Goal: Task Accomplishment & Management: Manage account settings

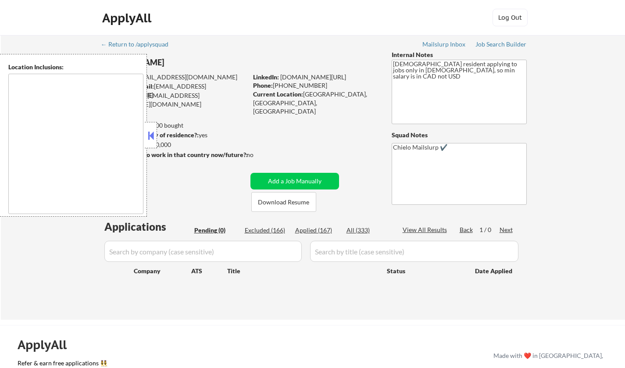
click at [153, 132] on button at bounding box center [151, 135] width 10 height 13
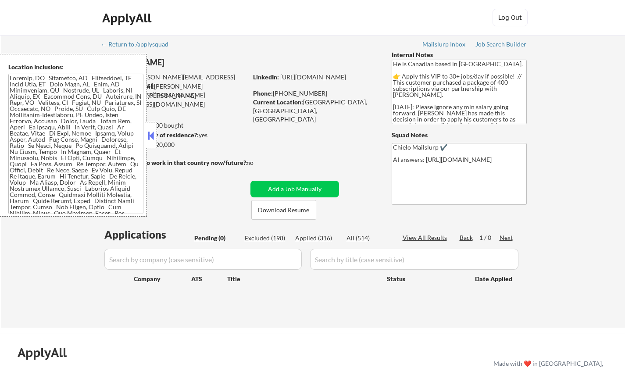
drag, startPoint x: 151, startPoint y: 137, endPoint x: 166, endPoint y: 144, distance: 15.9
click at [152, 138] on button at bounding box center [151, 135] width 10 height 13
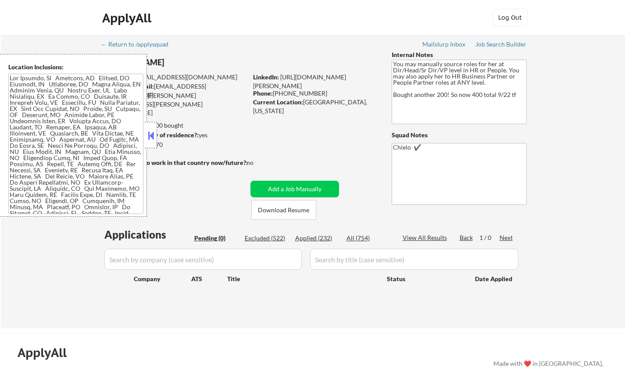
click at [148, 137] on button at bounding box center [151, 135] width 10 height 13
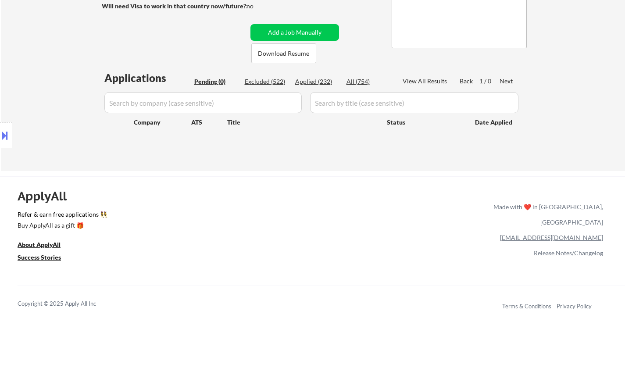
scroll to position [132, 0]
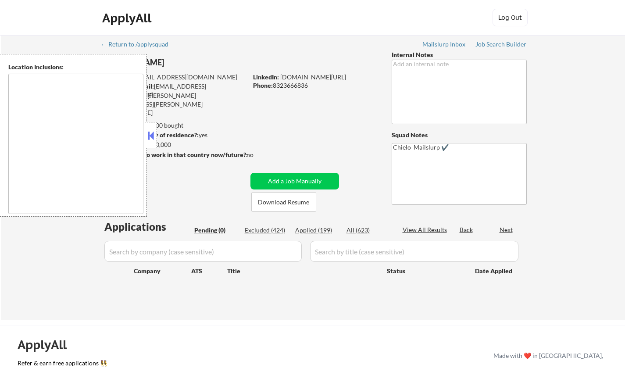
type textarea "[GEOGRAPHIC_DATA], [GEOGRAPHIC_DATA] [GEOGRAPHIC_DATA], [GEOGRAPHIC_DATA] [GEOG…"
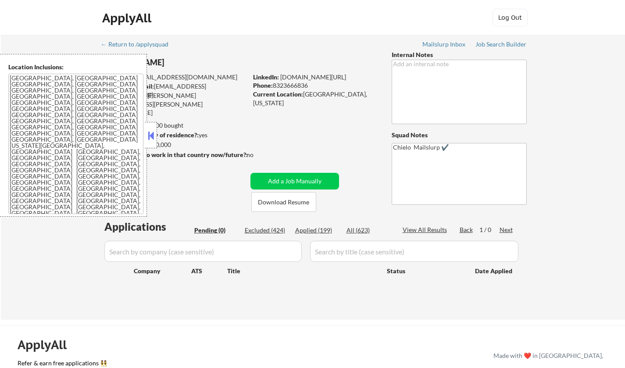
click at [148, 133] on button at bounding box center [151, 135] width 10 height 13
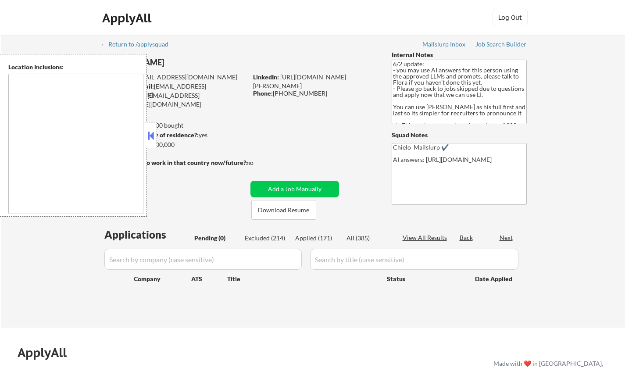
type textarea "[GEOGRAPHIC_DATA], [GEOGRAPHIC_DATA] [GEOGRAPHIC_DATA], [GEOGRAPHIC_DATA] [GEOG…"
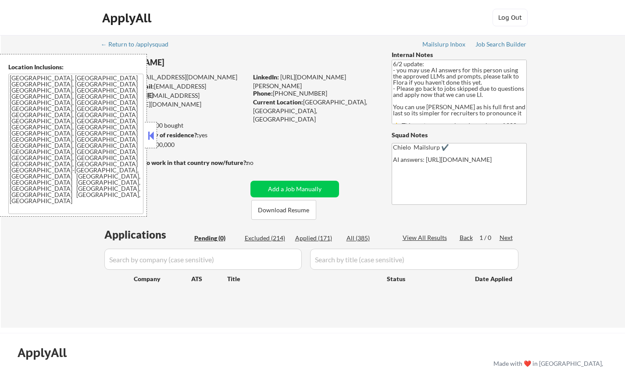
click at [153, 140] on button at bounding box center [151, 135] width 10 height 13
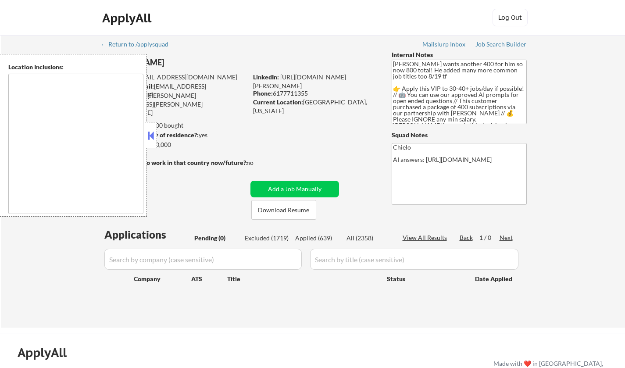
click at [149, 133] on button at bounding box center [151, 135] width 10 height 13
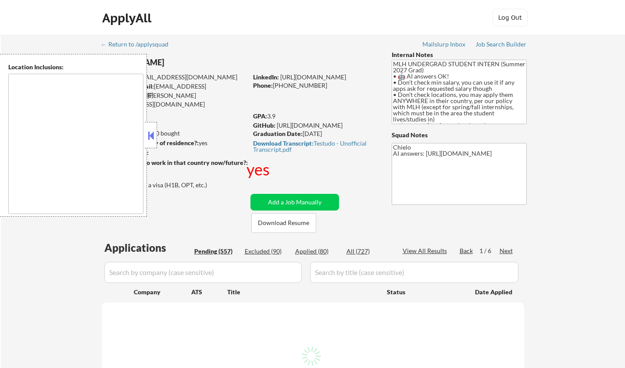
type textarea "country:[GEOGRAPHIC_DATA]"
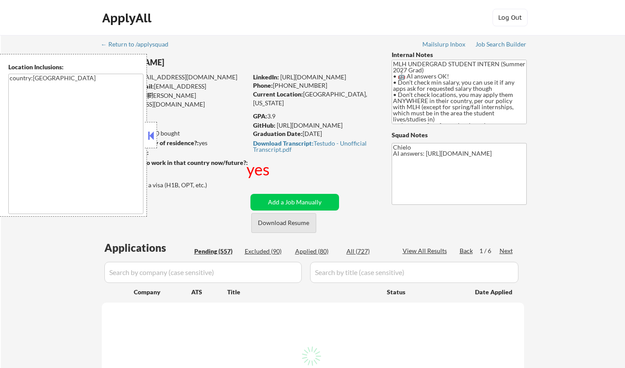
select select ""pending""
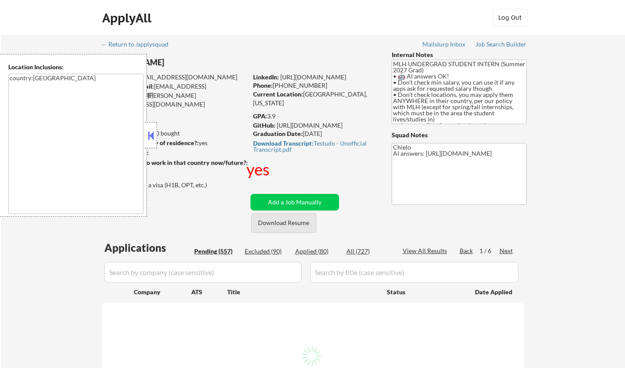
select select ""pending""
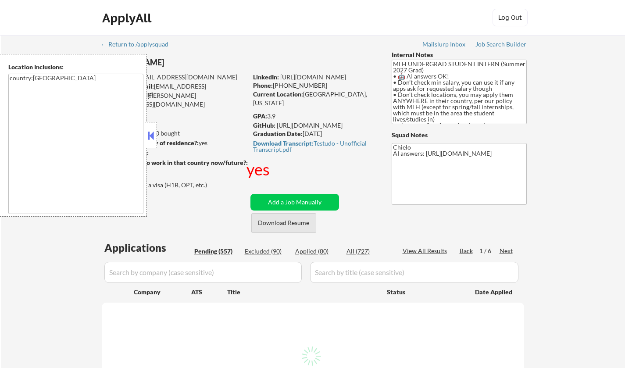
select select ""pending""
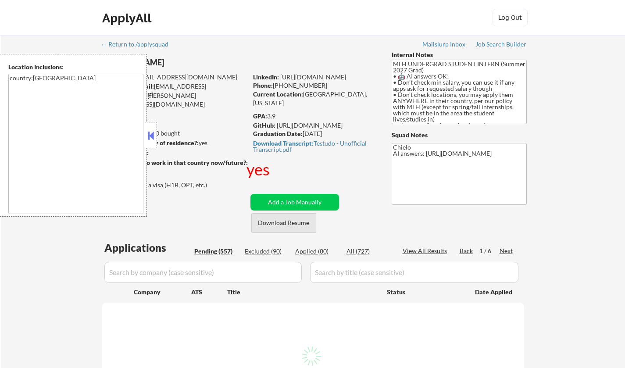
select select ""pending""
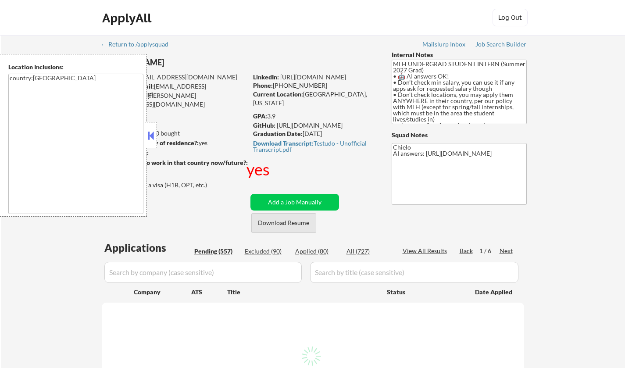
select select ""pending""
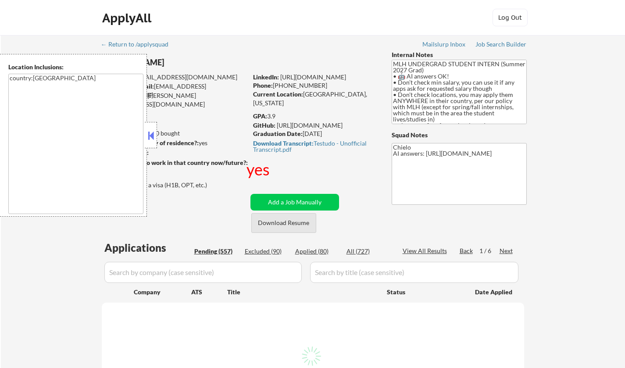
select select ""pending""
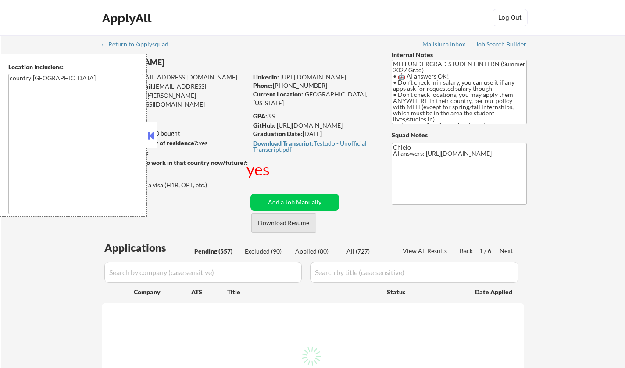
select select ""pending""
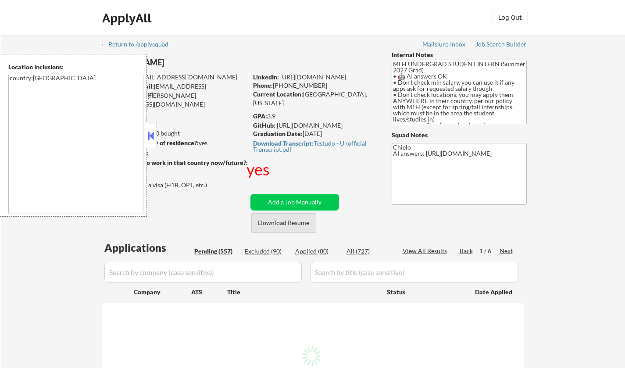
select select ""pending""
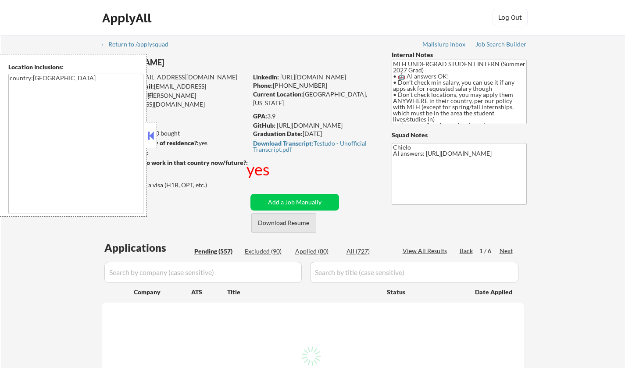
select select ""pending""
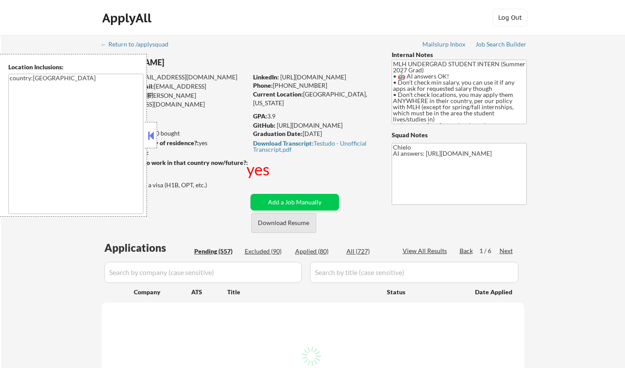
select select ""pending""
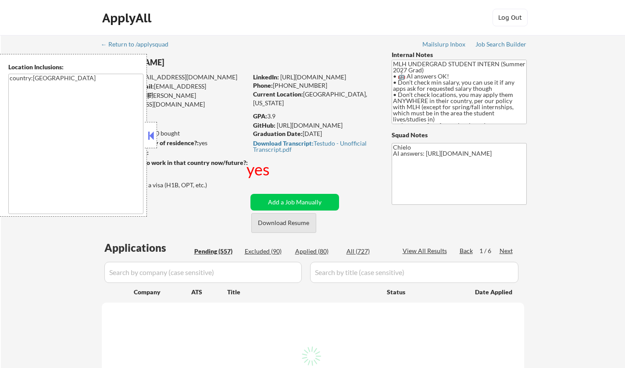
select select ""pending""
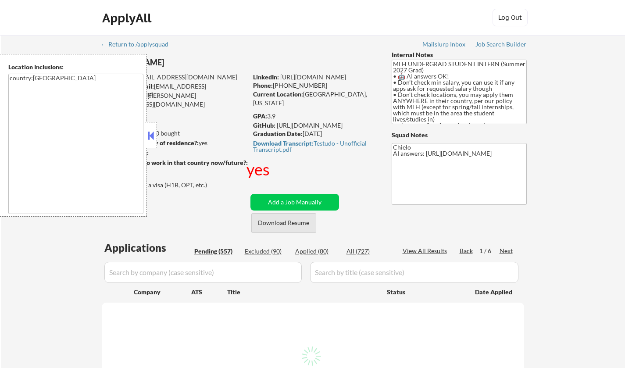
select select ""pending""
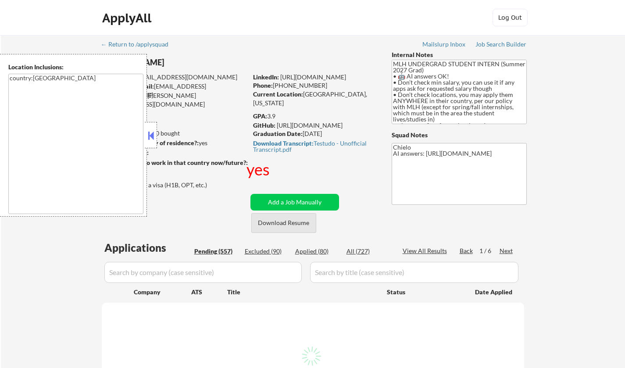
select select ""pending""
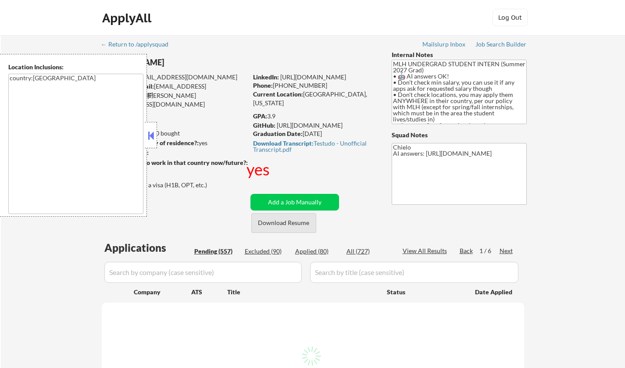
select select ""pending""
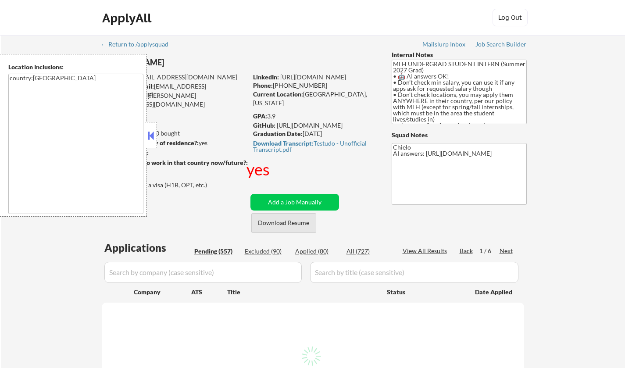
select select ""pending""
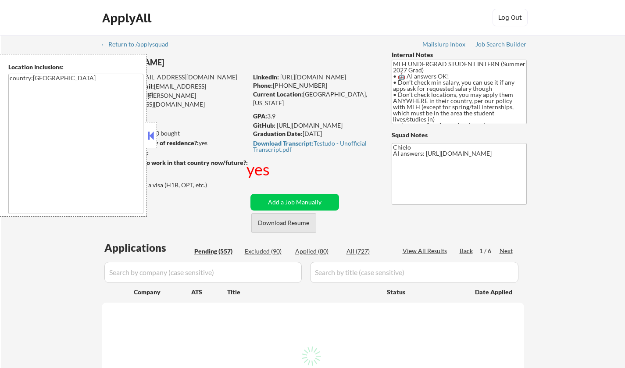
select select ""pending""
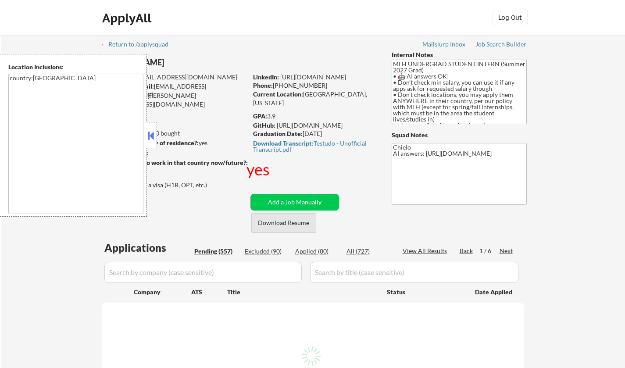
select select ""pending""
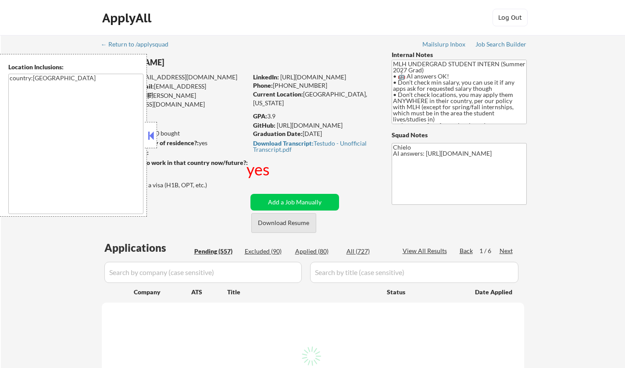
select select ""pending""
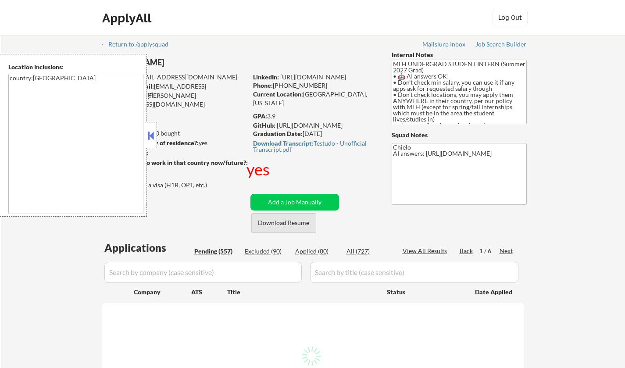
select select ""pending""
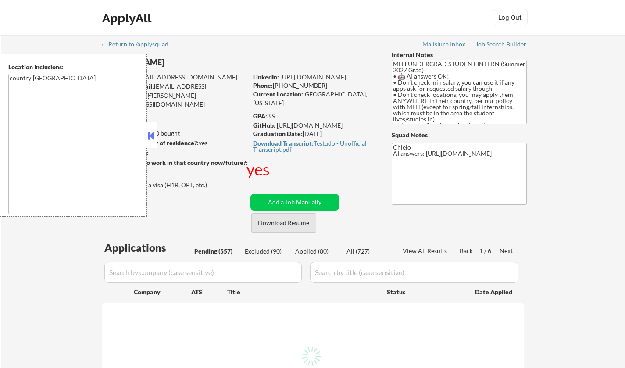
select select ""pending""
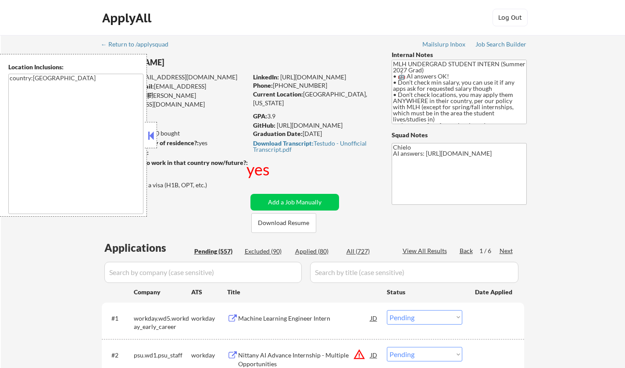
click at [154, 133] on button at bounding box center [151, 135] width 10 height 13
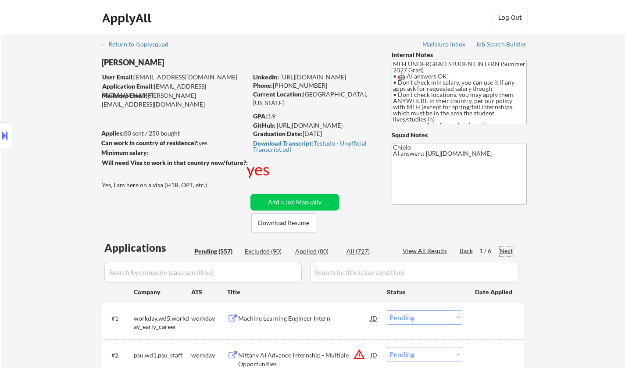
click at [510, 247] on div "Next" at bounding box center [507, 251] width 14 height 9
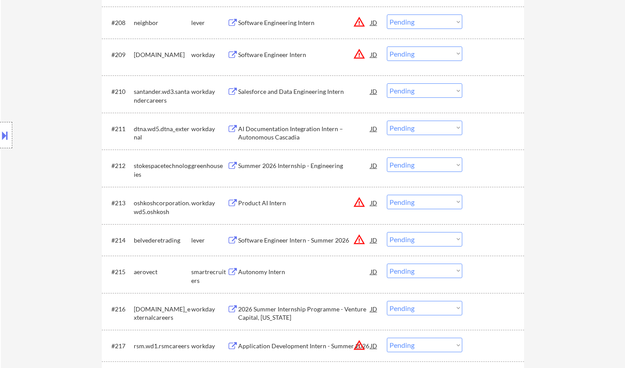
scroll to position [571, 0]
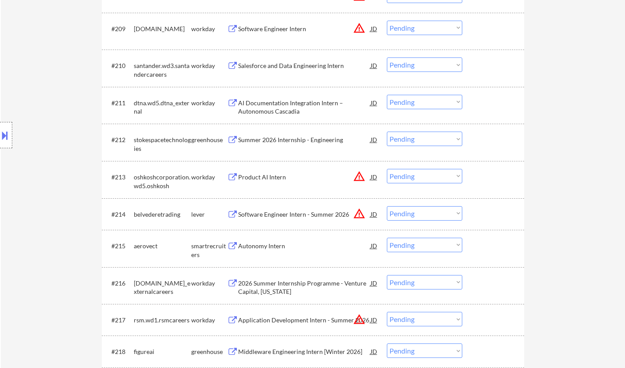
click at [278, 138] on div "Summer 2026 Internship - Engineering" at bounding box center [304, 140] width 133 height 9
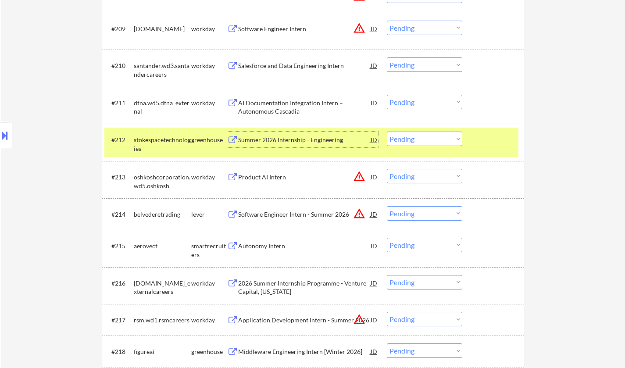
drag, startPoint x: 422, startPoint y: 137, endPoint x: 427, endPoint y: 145, distance: 8.9
click at [422, 137] on select "Choose an option... Pending Applied Excluded (Questions) Excluded (Expired) Exc…" at bounding box center [424, 139] width 75 height 14
click at [387, 132] on select "Choose an option... Pending Applied Excluded (Questions) Excluded (Expired) Exc…" at bounding box center [424, 139] width 75 height 14
select select ""pending""
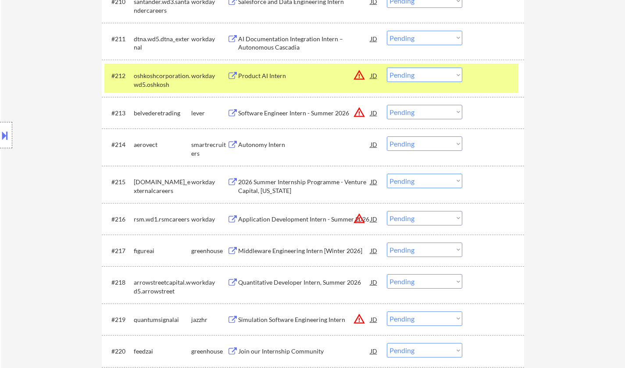
scroll to position [658, 0]
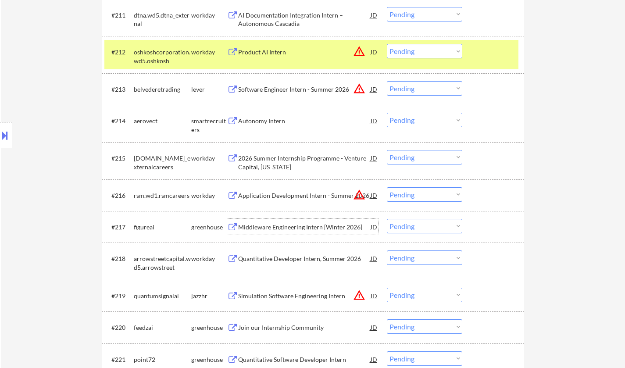
click at [276, 225] on div "Middleware Engineering Intern [Winter 2026]" at bounding box center [304, 227] width 133 height 9
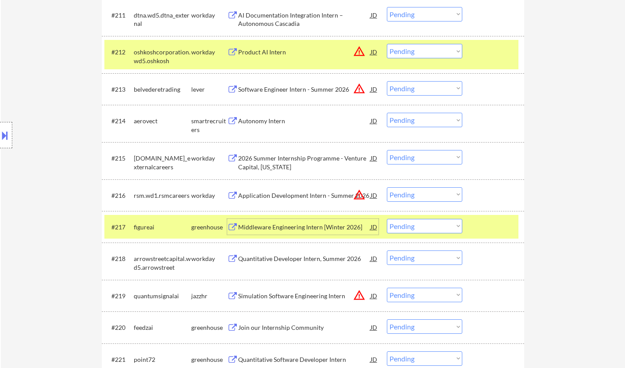
drag, startPoint x: 442, startPoint y: 223, endPoint x: 446, endPoint y: 232, distance: 10.0
click at [442, 223] on select "Choose an option... Pending Applied Excluded (Questions) Excluded (Expired) Exc…" at bounding box center [424, 226] width 75 height 14
click at [387, 219] on select "Choose an option... Pending Applied Excluded (Questions) Excluded (Expired) Exc…" at bounding box center [424, 226] width 75 height 14
select select ""pending""
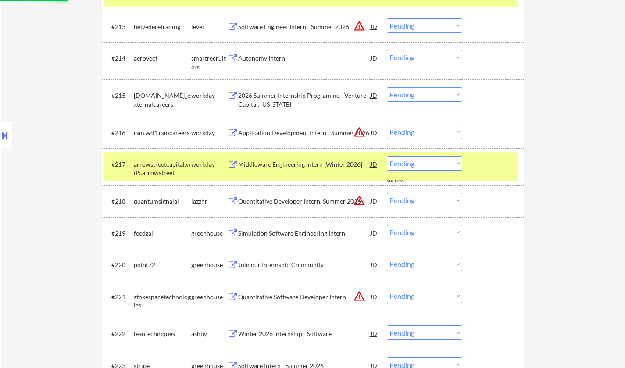
scroll to position [746, 0]
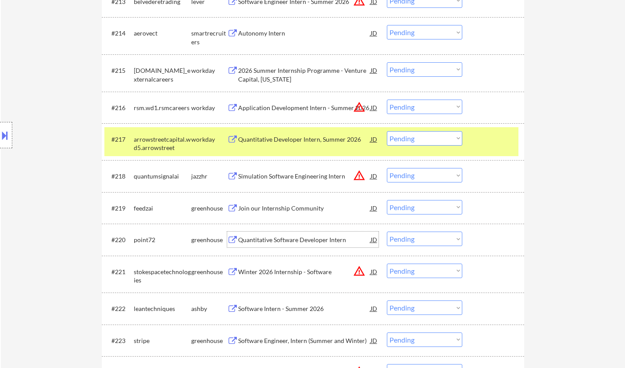
click at [291, 241] on div "Quantitative Software Developer Intern" at bounding box center [304, 240] width 133 height 9
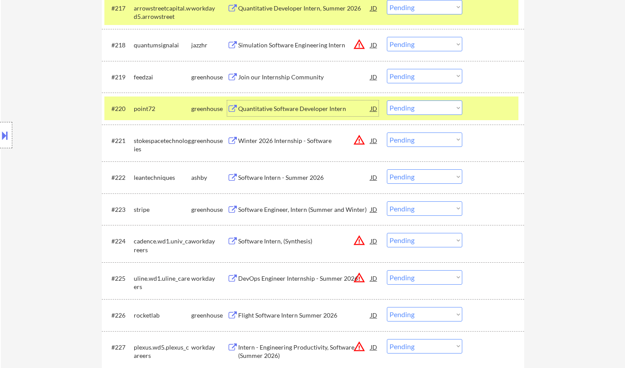
scroll to position [878, 0]
click at [424, 113] on select "Choose an option... Pending Applied Excluded (Questions) Excluded (Expired) Exc…" at bounding box center [424, 107] width 75 height 14
click at [387, 100] on select "Choose an option... Pending Applied Excluded (Questions) Excluded (Expired) Exc…" at bounding box center [424, 107] width 75 height 14
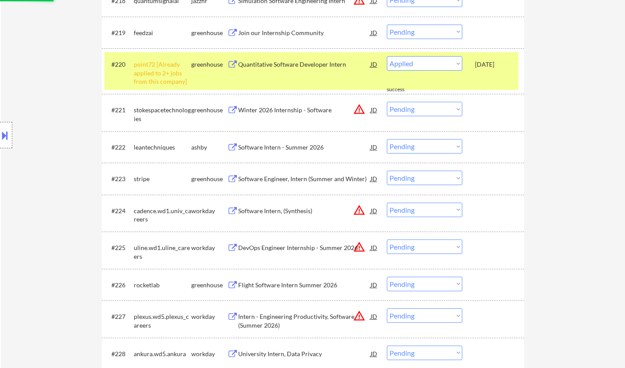
select select ""pending""
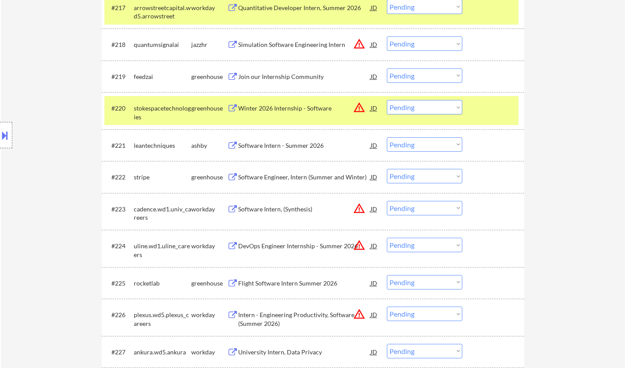
click at [280, 147] on div "Software Intern - Summer 2026" at bounding box center [304, 145] width 133 height 9
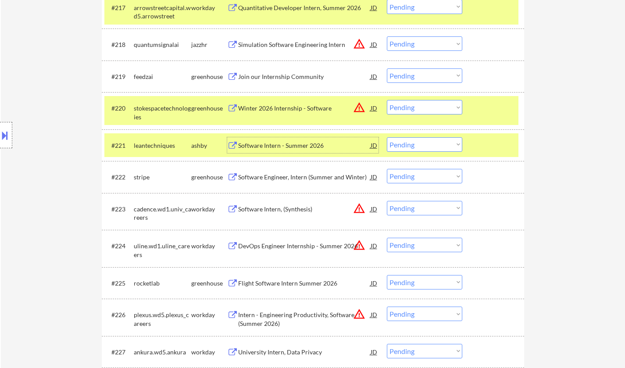
click at [431, 142] on select "Choose an option... Pending Applied Excluded (Questions) Excluded (Expired) Exc…" at bounding box center [424, 144] width 75 height 14
click at [387, 137] on select "Choose an option... Pending Applied Excluded (Questions) Excluded (Expired) Exc…" at bounding box center [424, 144] width 75 height 14
select select ""pending""
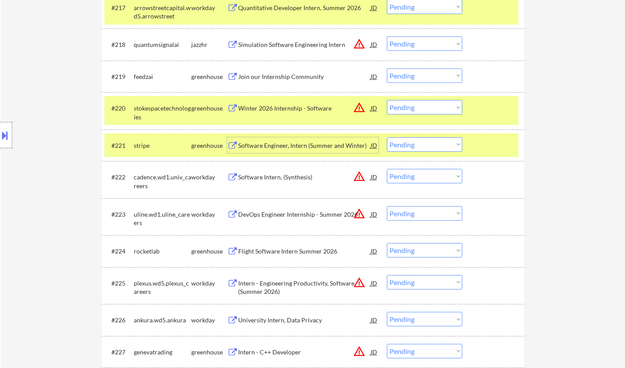
click at [284, 148] on div "Software Engineer, Intern (Summer and Winter)" at bounding box center [304, 145] width 133 height 9
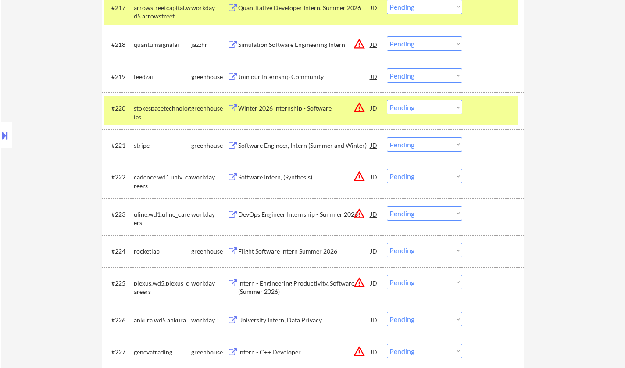
click at [285, 248] on div "Flight Software Intern Summer 2026" at bounding box center [304, 251] width 133 height 9
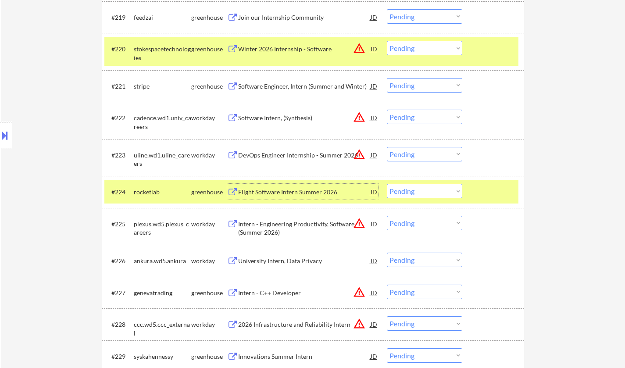
scroll to position [966, 0]
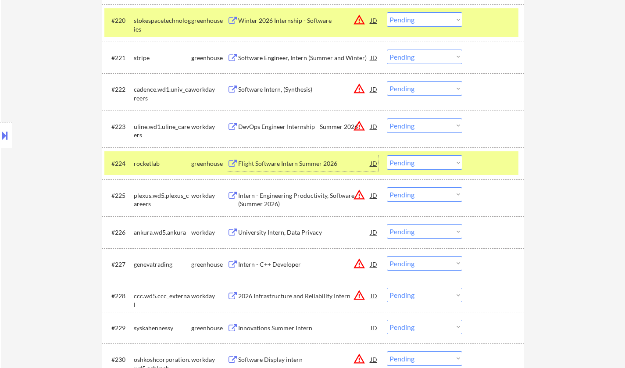
click at [425, 164] on select "Choose an option... Pending Applied Excluded (Questions) Excluded (Expired) Exc…" at bounding box center [424, 162] width 75 height 14
click at [387, 155] on select "Choose an option... Pending Applied Excluded (Questions) Excluded (Expired) Exc…" at bounding box center [424, 162] width 75 height 14
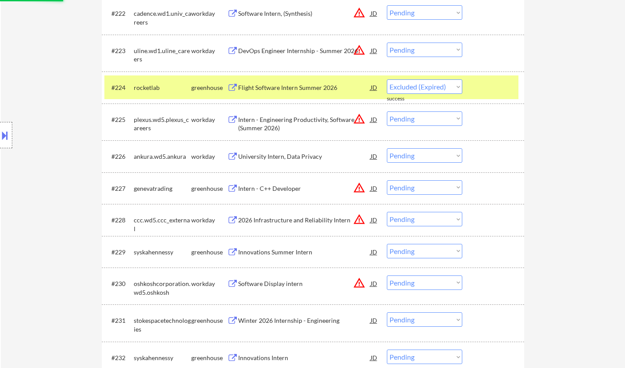
scroll to position [1053, 0]
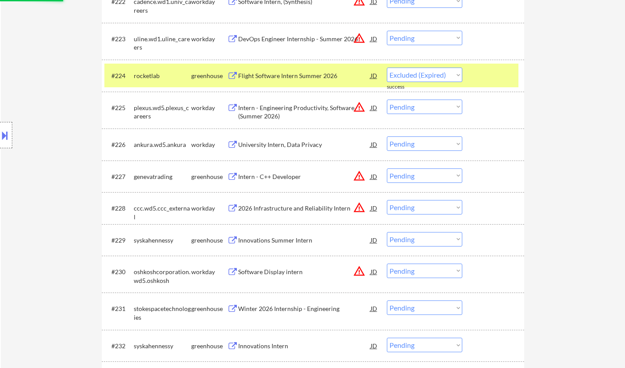
select select ""pending""
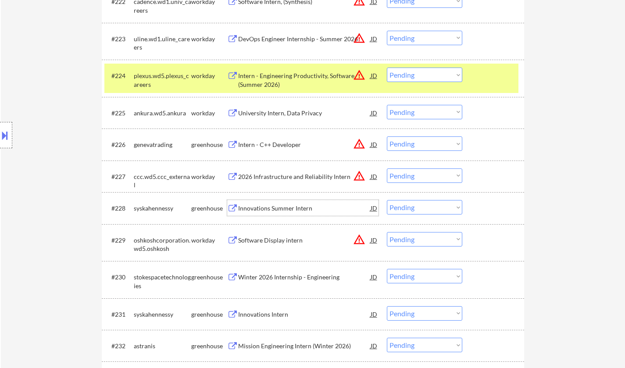
click at [284, 211] on div "Innovations Summer Intern" at bounding box center [304, 208] width 133 height 9
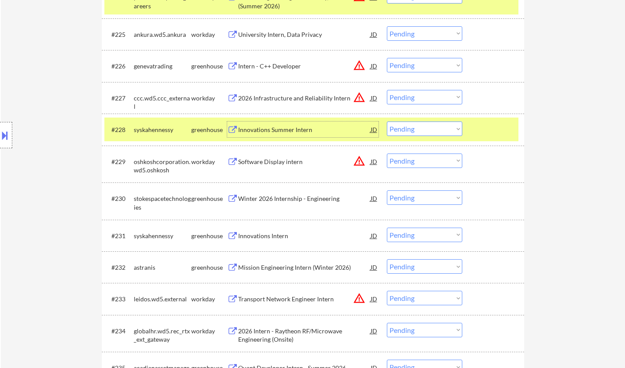
scroll to position [1141, 0]
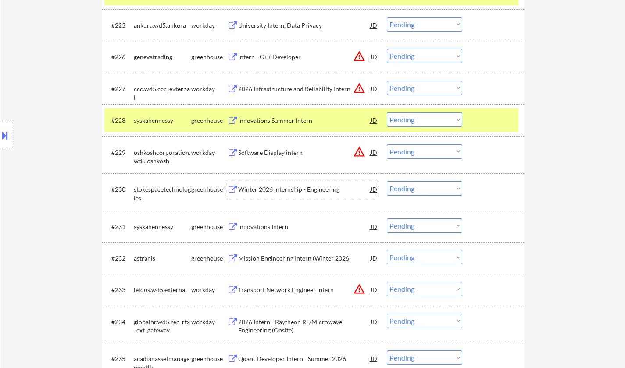
click at [295, 186] on div "Winter 2026 Internship - Engineering" at bounding box center [304, 189] width 133 height 9
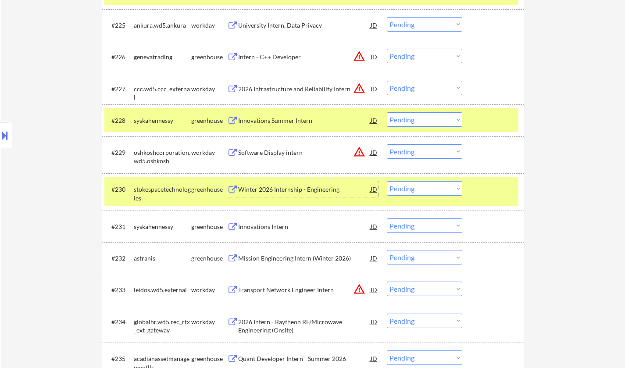
click at [429, 189] on select "Choose an option... Pending Applied Excluded (Questions) Excluded (Expired) Exc…" at bounding box center [424, 188] width 75 height 14
click at [387, 181] on select "Choose an option... Pending Applied Excluded (Questions) Excluded (Expired) Exc…" at bounding box center [424, 188] width 75 height 14
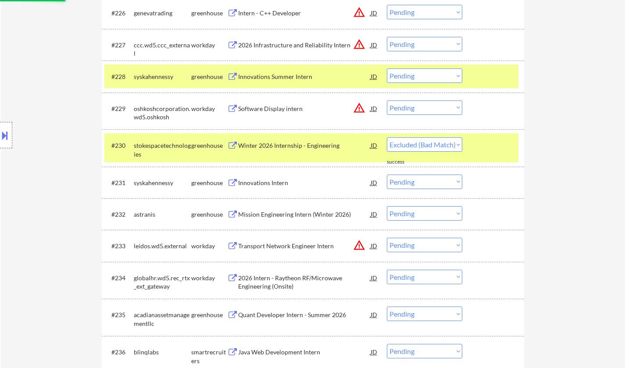
select select ""pending""
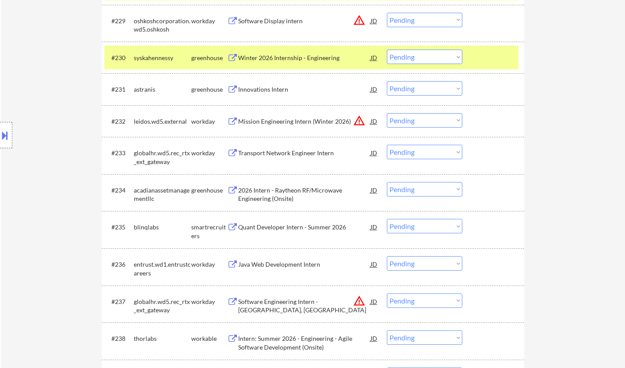
scroll to position [1317, 0]
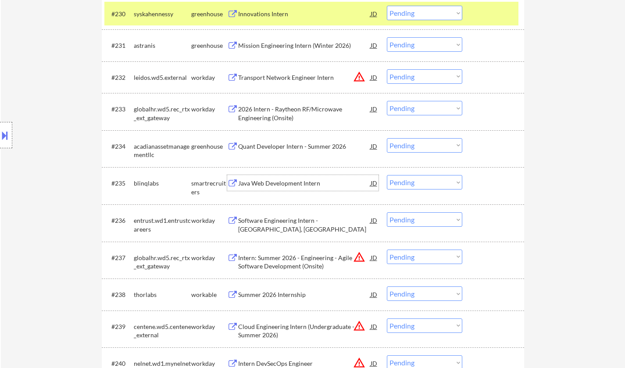
click at [267, 186] on div "Java Web Development Intern" at bounding box center [304, 183] width 133 height 9
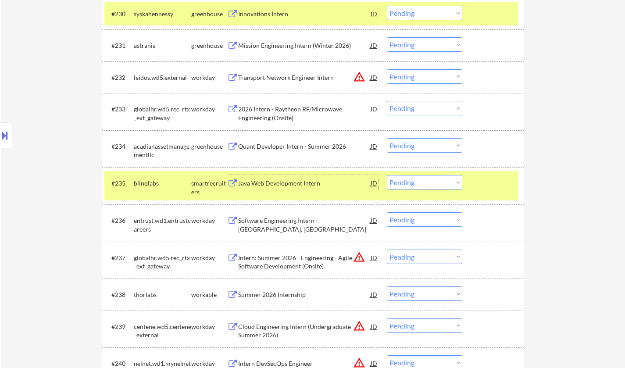
click at [408, 183] on select "Choose an option... Pending Applied Excluded (Questions) Excluded (Expired) Exc…" at bounding box center [424, 182] width 75 height 14
click at [387, 175] on select "Choose an option... Pending Applied Excluded (Questions) Excluded (Expired) Exc…" at bounding box center [424, 182] width 75 height 14
select select ""pending""
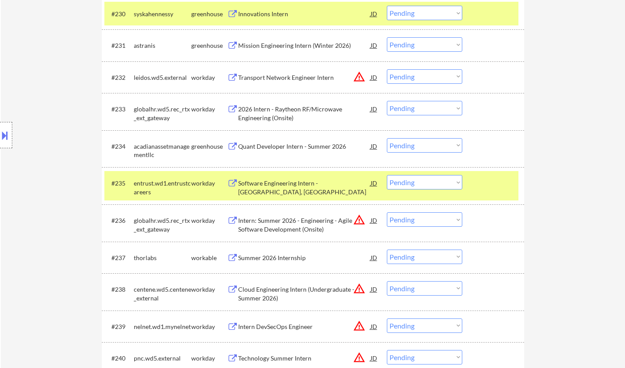
scroll to position [1671, 0]
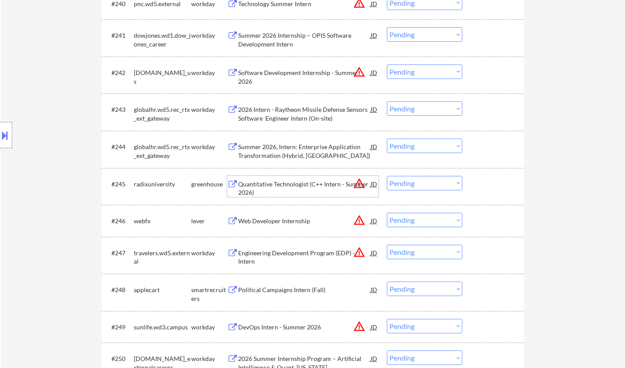
click at [285, 184] on div "Quantitative Technologist (C++ Intern - Summer 2026)" at bounding box center [304, 188] width 133 height 17
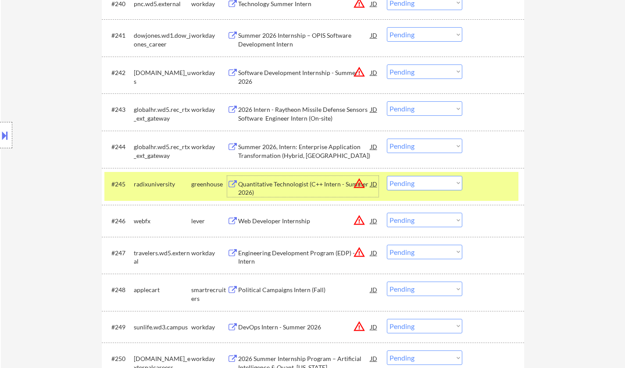
click at [421, 181] on select "Choose an option... Pending Applied Excluded (Questions) Excluded (Expired) Exc…" at bounding box center [424, 183] width 75 height 14
click at [387, 176] on select "Choose an option... Pending Applied Excluded (Questions) Excluded (Expired) Exc…" at bounding box center [424, 183] width 75 height 14
click at [288, 227] on div "Web Developer Internship" at bounding box center [304, 221] width 133 height 16
select select ""pending""
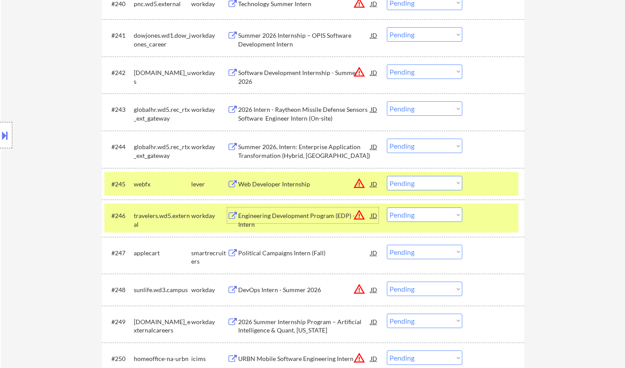
click at [426, 215] on select "Choose an option... Pending Applied Excluded (Questions) Excluded (Expired) Exc…" at bounding box center [424, 215] width 75 height 14
click at [387, 208] on select "Choose an option... Pending Applied Excluded (Questions) Excluded (Expired) Exc…" at bounding box center [424, 215] width 75 height 14
click at [262, 186] on div "Web Developer Internship" at bounding box center [304, 184] width 133 height 9
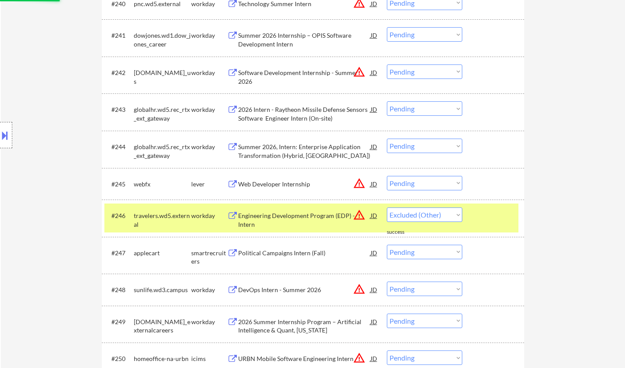
select select ""pending""
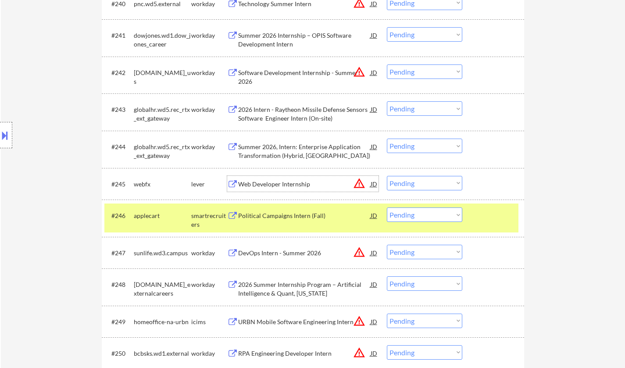
click at [419, 181] on select "Choose an option... Pending Applied Excluded (Questions) Excluded (Expired) Exc…" at bounding box center [424, 183] width 75 height 14
click at [387, 176] on select "Choose an option... Pending Applied Excluded (Questions) Excluded (Expired) Exc…" at bounding box center [424, 183] width 75 height 14
select select ""pending""
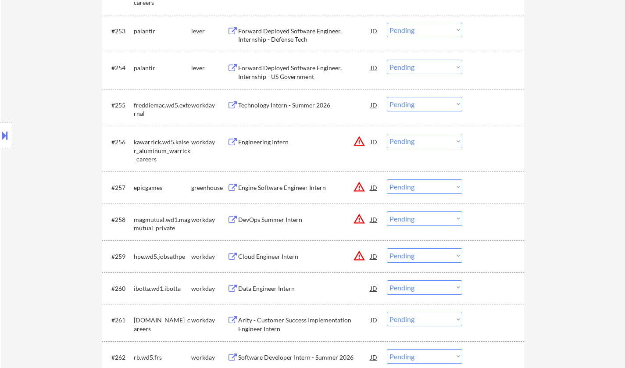
scroll to position [2110, 0]
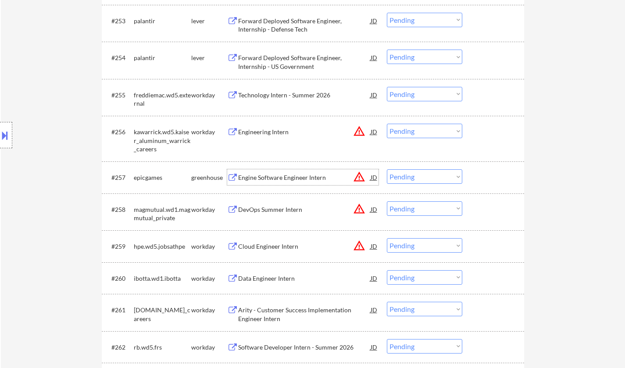
click at [286, 181] on div "Engine Software Engineer Intern" at bounding box center [304, 177] width 133 height 9
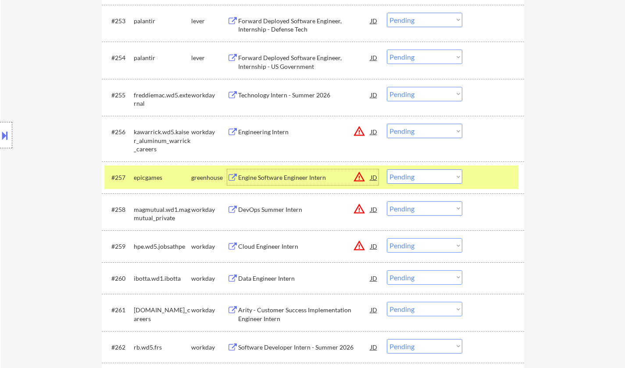
drag, startPoint x: 421, startPoint y: 176, endPoint x: 423, endPoint y: 184, distance: 8.6
click at [421, 176] on select "Choose an option... Pending Applied Excluded (Questions) Excluded (Expired) Exc…" at bounding box center [424, 176] width 75 height 14
click at [387, 169] on select "Choose an option... Pending Applied Excluded (Questions) Excluded (Expired) Exc…" at bounding box center [424, 176] width 75 height 14
select select ""pending""
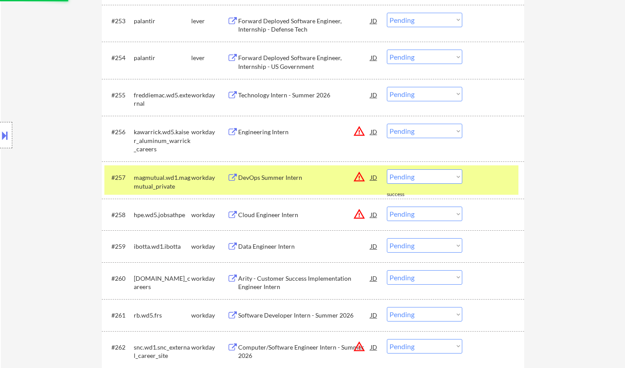
scroll to position [2417, 0]
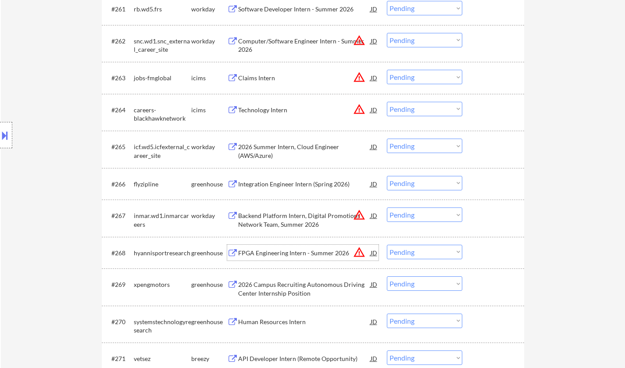
click at [290, 251] on div "FPGA Engineering Intern - Summer 2026" at bounding box center [304, 253] width 133 height 9
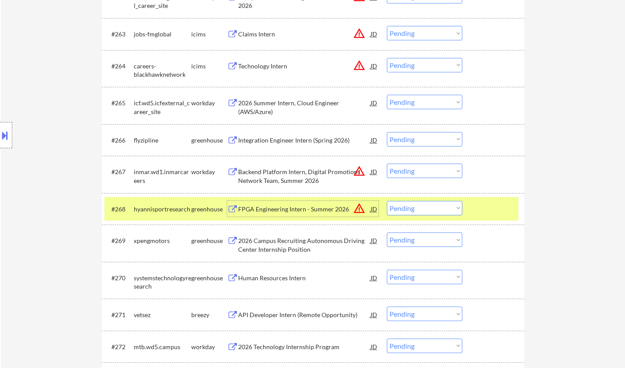
scroll to position [2504, 0]
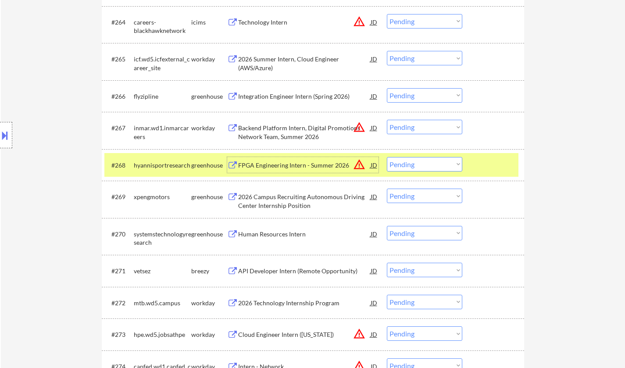
click at [422, 167] on select "Choose an option... Pending Applied Excluded (Questions) Excluded (Expired) Exc…" at bounding box center [424, 164] width 75 height 14
click at [387, 157] on select "Choose an option... Pending Applied Excluded (Questions) Excluded (Expired) Exc…" at bounding box center [424, 164] width 75 height 14
select select ""pending""
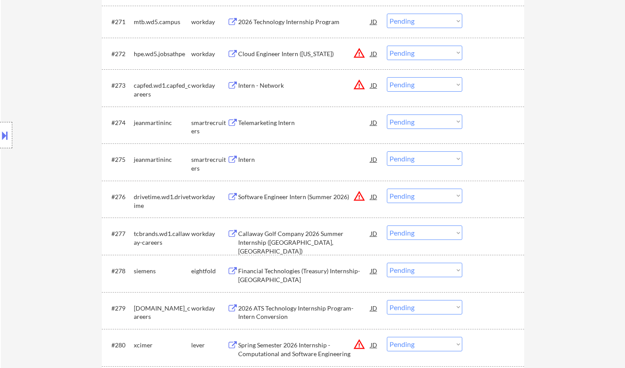
scroll to position [2768, 0]
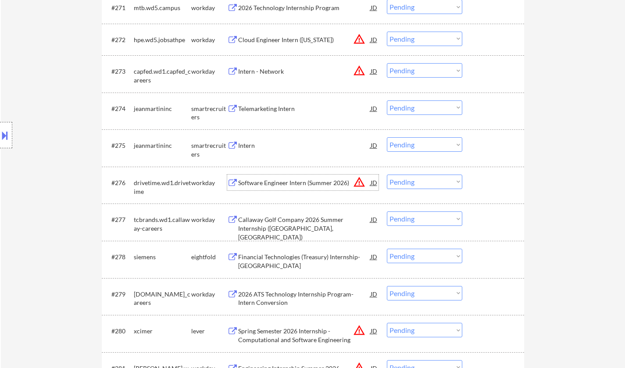
click at [292, 179] on div "Software Engineer Intern (Summer 2026)" at bounding box center [304, 183] width 133 height 9
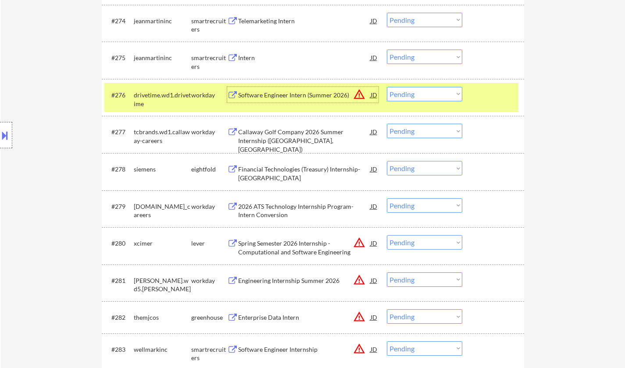
scroll to position [2899, 0]
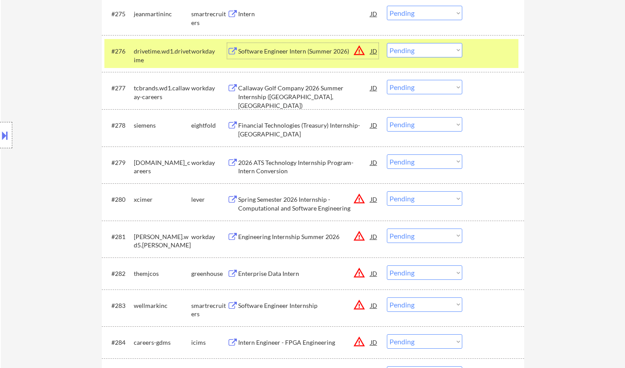
click at [279, 309] on div "Software Engineer Internship" at bounding box center [304, 306] width 133 height 9
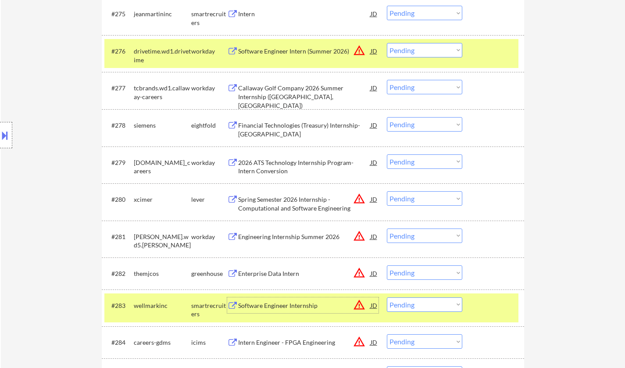
scroll to position [2987, 0]
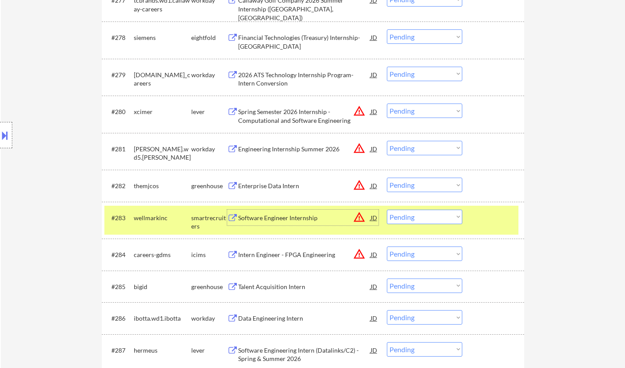
click at [419, 219] on select "Choose an option... Pending Applied Excluded (Questions) Excluded (Expired) Exc…" at bounding box center [424, 217] width 75 height 14
click at [387, 210] on select "Choose an option... Pending Applied Excluded (Questions) Excluded (Expired) Exc…" at bounding box center [424, 217] width 75 height 14
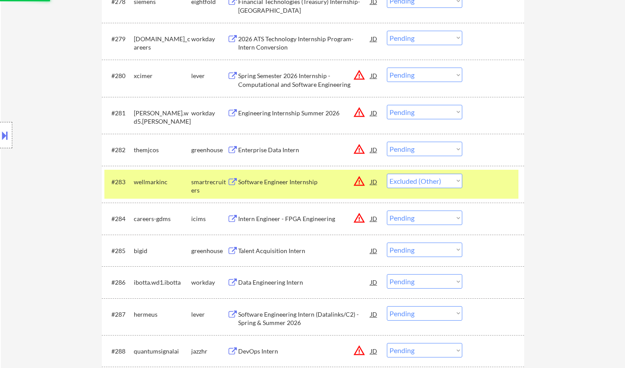
scroll to position [3031, 0]
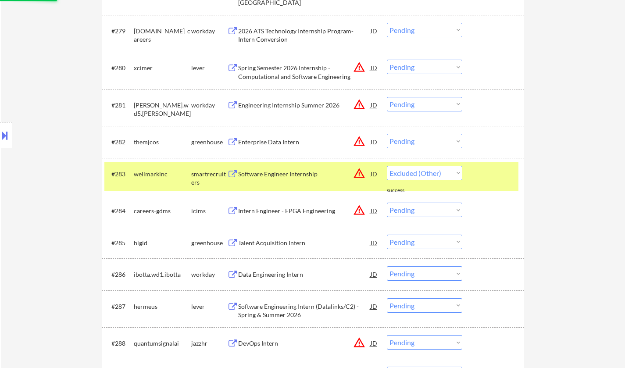
select select ""pending""
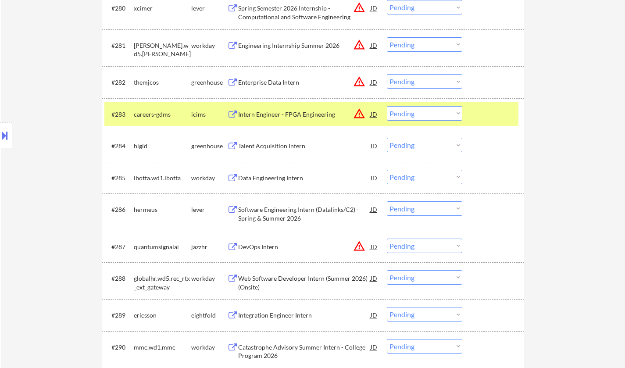
scroll to position [3119, 0]
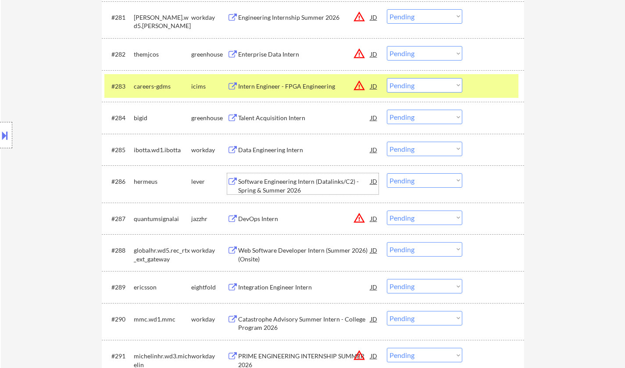
click at [286, 187] on div "Software Engineering Intern (Datalinks/C2) - Spring & Summer 2026" at bounding box center [304, 185] width 133 height 17
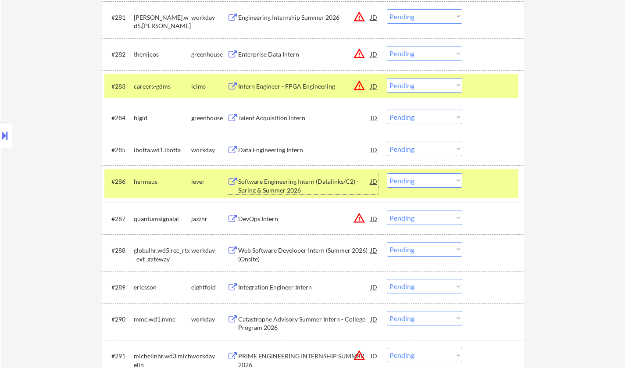
drag, startPoint x: 428, startPoint y: 180, endPoint x: 430, endPoint y: 184, distance: 5.0
click at [428, 180] on select "Choose an option... Pending Applied Excluded (Questions) Excluded (Expired) Exc…" at bounding box center [424, 180] width 75 height 14
click at [387, 173] on select "Choose an option... Pending Applied Excluded (Questions) Excluded (Expired) Exc…" at bounding box center [424, 180] width 75 height 14
select select ""pending""
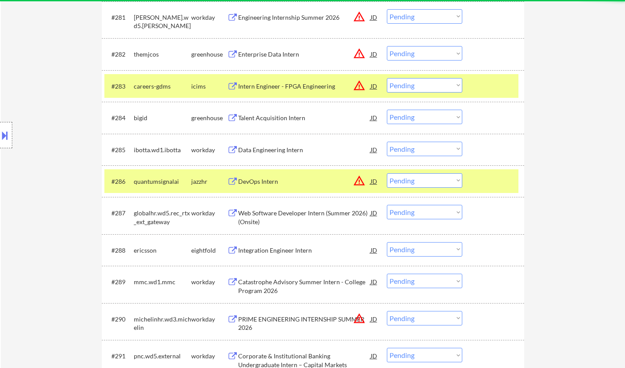
scroll to position [3207, 0]
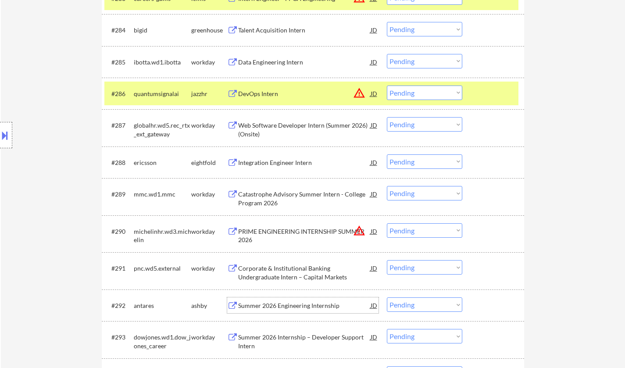
click at [295, 309] on div "Summer 2026 Engineering Internship" at bounding box center [304, 306] width 133 height 9
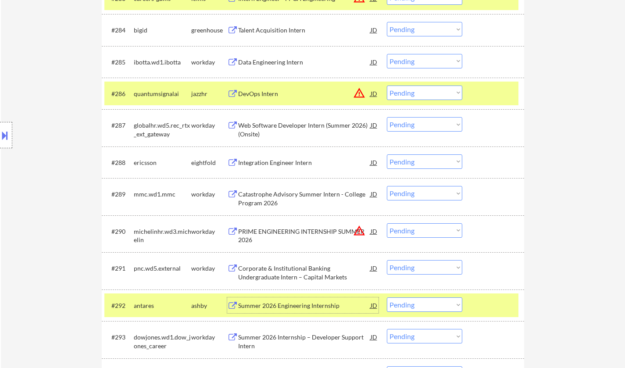
scroll to position [3338, 0]
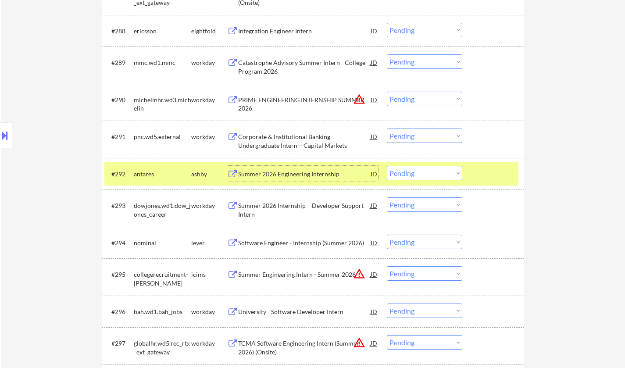
click at [442, 169] on select "Choose an option... Pending Applied Excluded (Questions) Excluded (Expired) Exc…" at bounding box center [424, 173] width 75 height 14
click at [387, 166] on select "Choose an option... Pending Applied Excluded (Questions) Excluded (Expired) Exc…" at bounding box center [424, 173] width 75 height 14
select select ""pending""
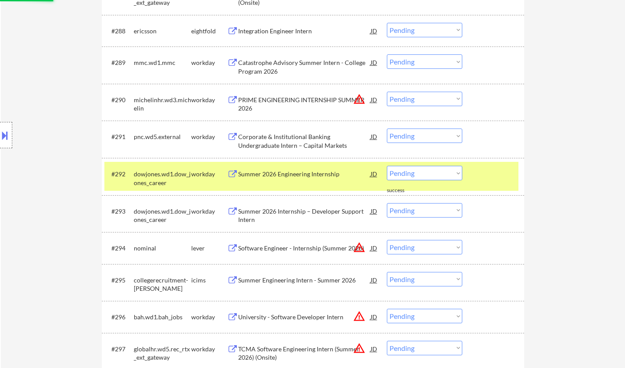
click at [319, 241] on div "Software Engineer - Internship (Summer 2026)" at bounding box center [304, 248] width 133 height 16
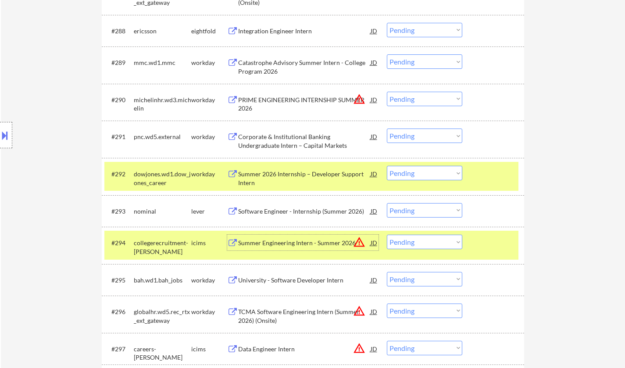
click at [280, 207] on div "Software Engineer - Internship (Summer 2026)" at bounding box center [304, 211] width 133 height 9
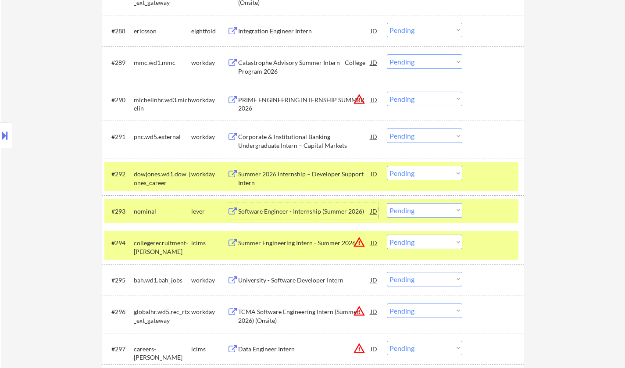
click at [427, 206] on select "Choose an option... Pending Applied Excluded (Questions) Excluded (Expired) Exc…" at bounding box center [424, 210] width 75 height 14
click at [387, 203] on select "Choose an option... Pending Applied Excluded (Questions) Excluded (Expired) Exc…" at bounding box center [424, 210] width 75 height 14
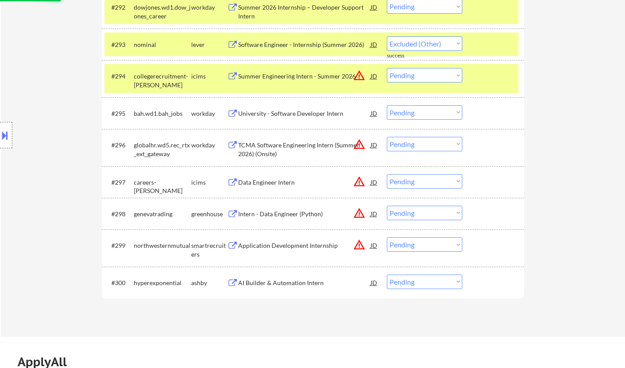
scroll to position [3514, 0]
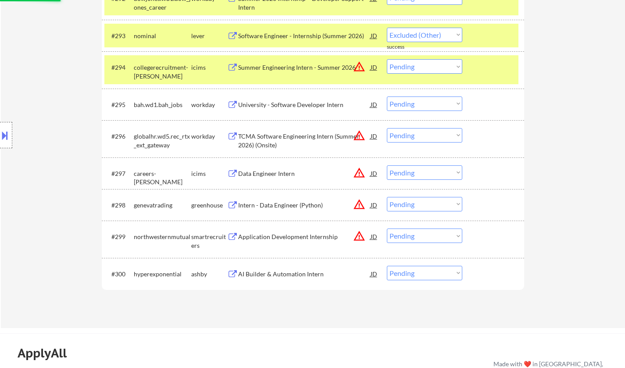
select select ""pending""
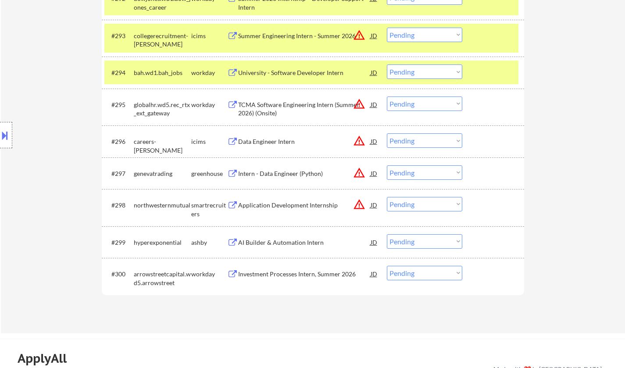
click at [262, 174] on div "Intern - Data Engineer (Python)" at bounding box center [304, 173] width 133 height 9
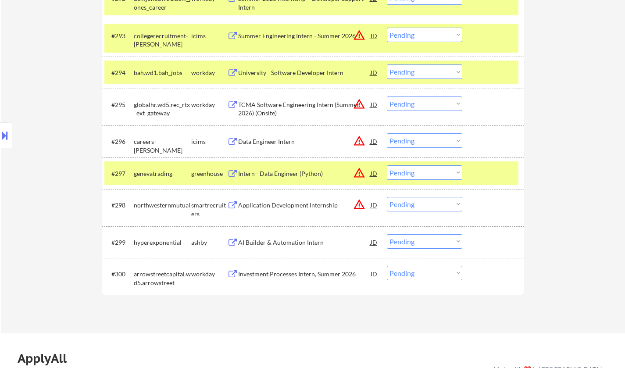
select select ""pending""
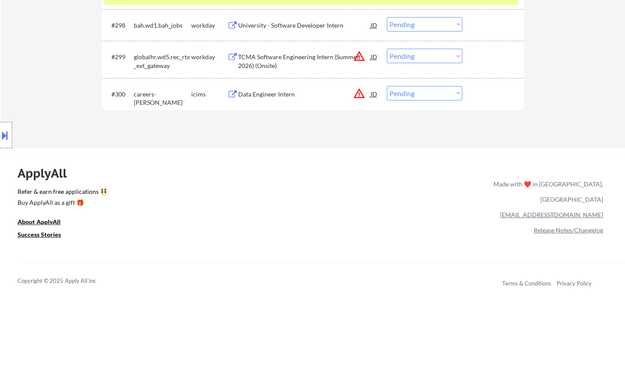
scroll to position [1083, 0]
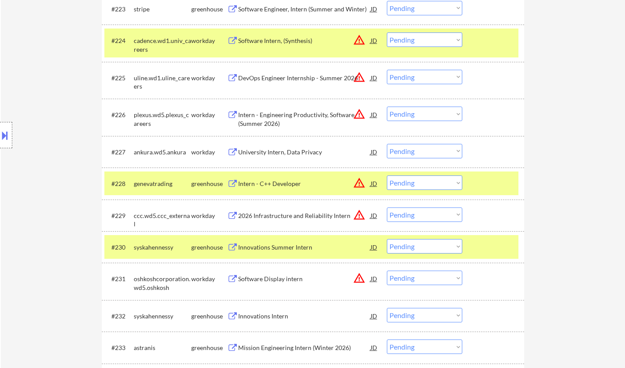
click at [284, 183] on div "Intern - C++ Developer" at bounding box center [304, 184] width 133 height 9
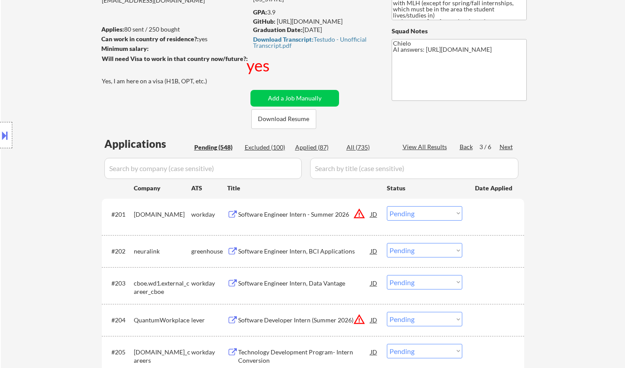
scroll to position [132, 0]
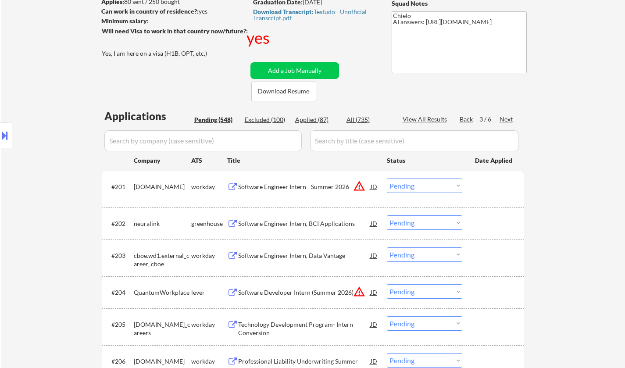
click at [503, 120] on div "Next" at bounding box center [507, 119] width 14 height 9
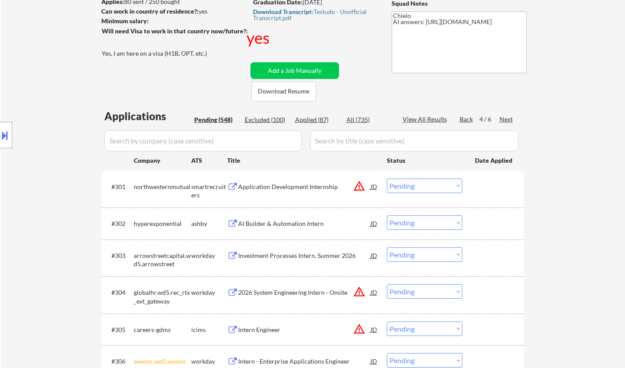
scroll to position [176, 0]
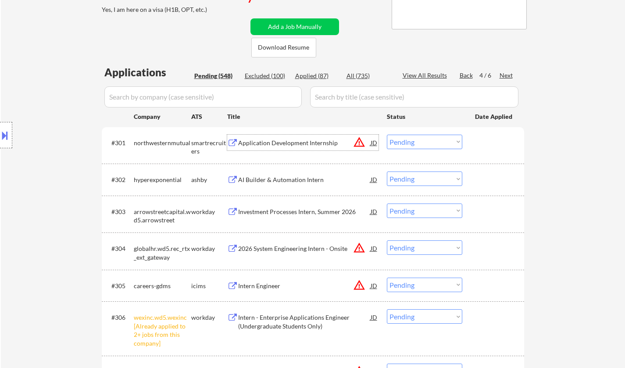
click at [285, 142] on div "Application Development Internship" at bounding box center [304, 143] width 133 height 9
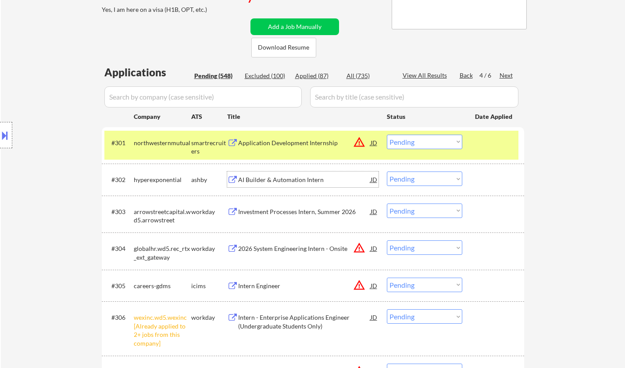
click at [274, 181] on div "AI Builder & Automation Intern" at bounding box center [304, 180] width 133 height 9
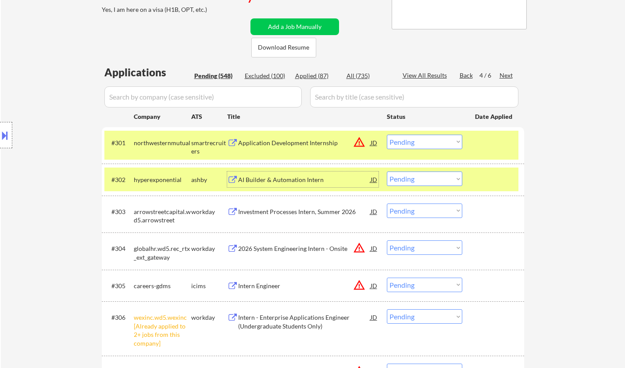
click at [423, 140] on select "Choose an option... Pending Applied Excluded (Questions) Excluded (Expired) Exc…" at bounding box center [424, 142] width 75 height 14
click at [387, 135] on select "Choose an option... Pending Applied Excluded (Questions) Excluded (Expired) Exc…" at bounding box center [424, 142] width 75 height 14
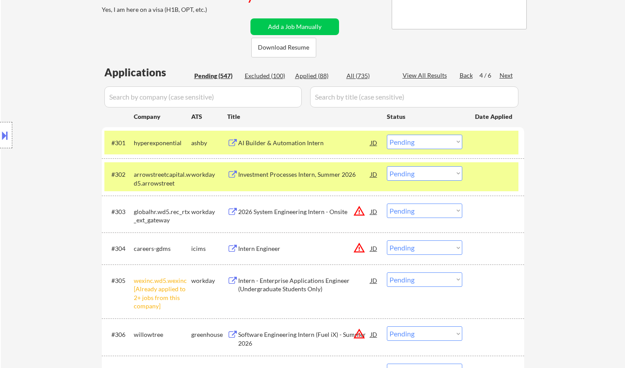
click at [277, 142] on div "AI Builder & Automation Intern" at bounding box center [304, 143] width 133 height 9
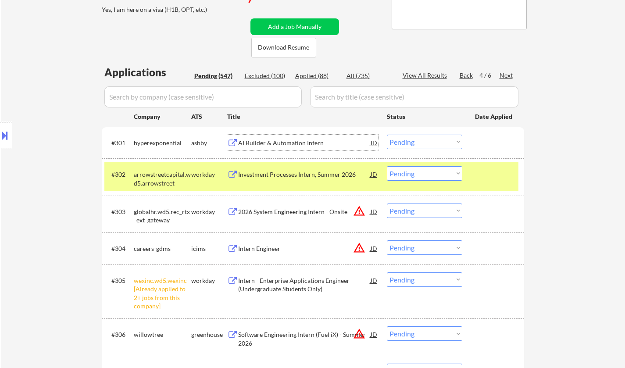
click at [432, 140] on select "Choose an option... Pending Applied Excluded (Questions) Excluded (Expired) Exc…" at bounding box center [424, 142] width 75 height 14
click at [387, 135] on select "Choose an option... Pending Applied Excluded (Questions) Excluded (Expired) Exc…" at bounding box center [424, 142] width 75 height 14
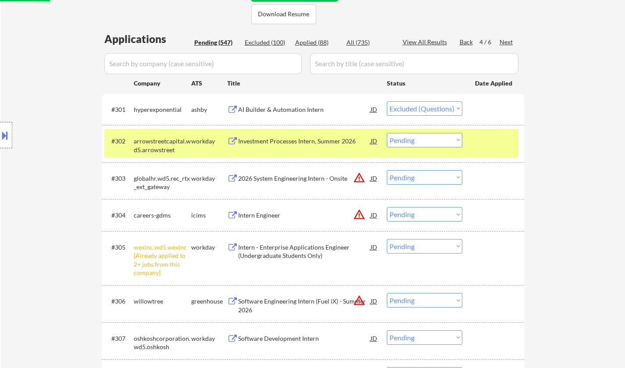
scroll to position [219, 0]
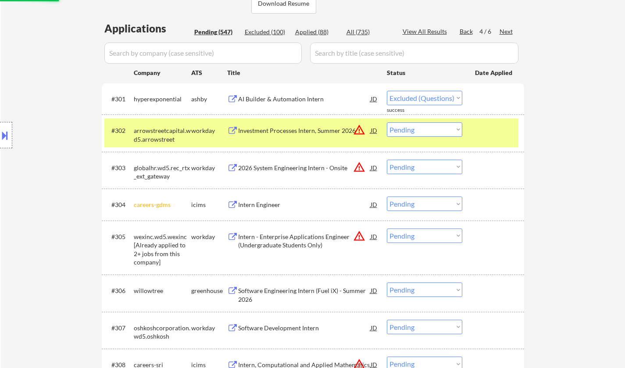
select select ""pending""
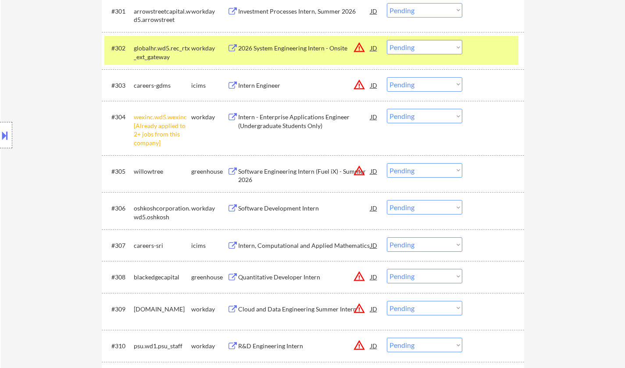
click at [288, 168] on div "Software Engineering Intern (Fuel iX) - Summer 2026" at bounding box center [304, 175] width 133 height 17
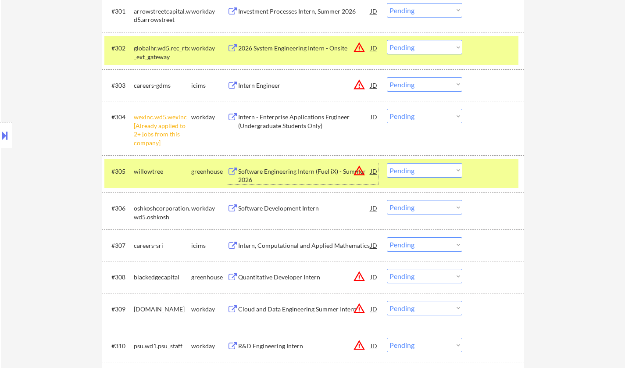
click at [412, 175] on select "Choose an option... Pending Applied Excluded (Questions) Excluded (Expired) Exc…" at bounding box center [424, 170] width 75 height 14
click at [387, 163] on select "Choose an option... Pending Applied Excluded (Questions) Excluded (Expired) Exc…" at bounding box center [424, 170] width 75 height 14
select select ""pending""
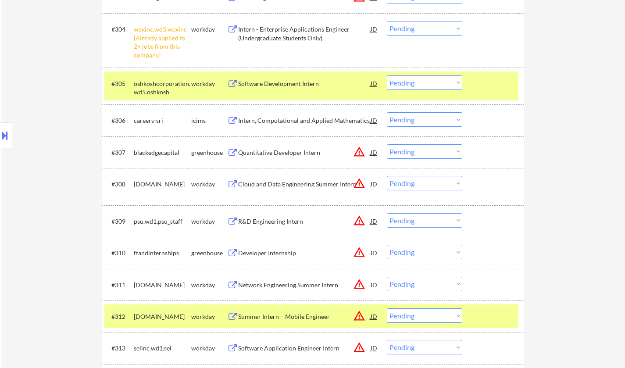
click at [283, 156] on div "Quantitative Developer Intern" at bounding box center [304, 152] width 133 height 9
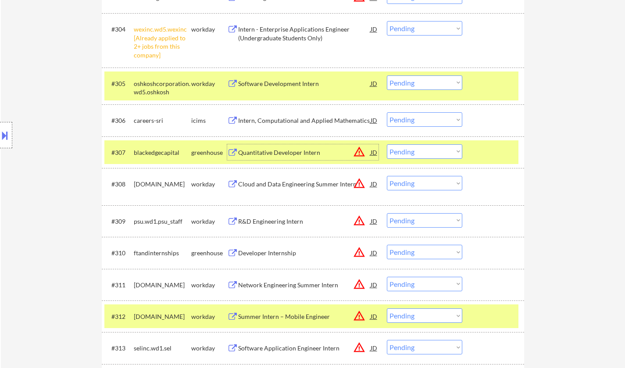
click at [33, 101] on div "Location Inclusions: country:US" at bounding box center [78, 135] width 157 height 163
drag, startPoint x: 423, startPoint y: 148, endPoint x: 428, endPoint y: 156, distance: 9.9
click at [423, 148] on select "Choose an option... Pending Applied Excluded (Questions) Excluded (Expired) Exc…" at bounding box center [424, 151] width 75 height 14
click at [387, 144] on select "Choose an option... Pending Applied Excluded (Questions) Excluded (Expired) Exc…" at bounding box center [424, 151] width 75 height 14
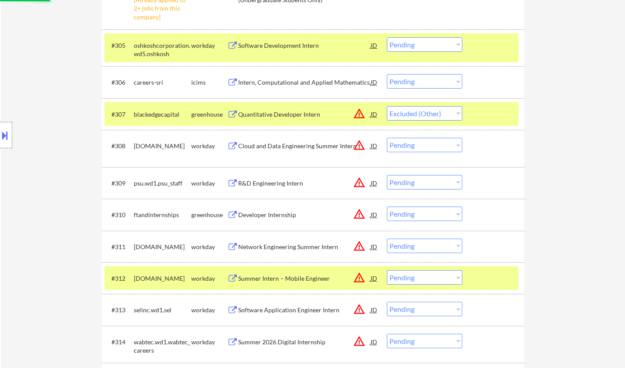
scroll to position [439, 0]
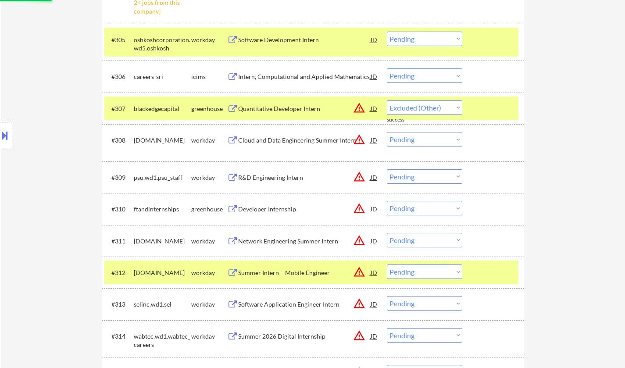
click at [277, 211] on div "Developer Internship" at bounding box center [304, 209] width 133 height 9
select select ""pending""
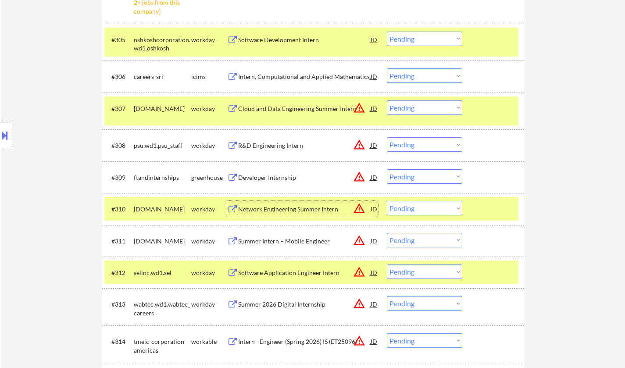
drag, startPoint x: 418, startPoint y: 208, endPoint x: 424, endPoint y: 214, distance: 8.4
click at [418, 208] on select "Choose an option... Pending Applied Excluded (Questions) Excluded (Expired) Exc…" at bounding box center [424, 208] width 75 height 14
click at [387, 201] on select "Choose an option... Pending Applied Excluded (Questions) Excluded (Expired) Exc…" at bounding box center [424, 208] width 75 height 14
click at [269, 174] on div "Developer Internship" at bounding box center [304, 177] width 133 height 9
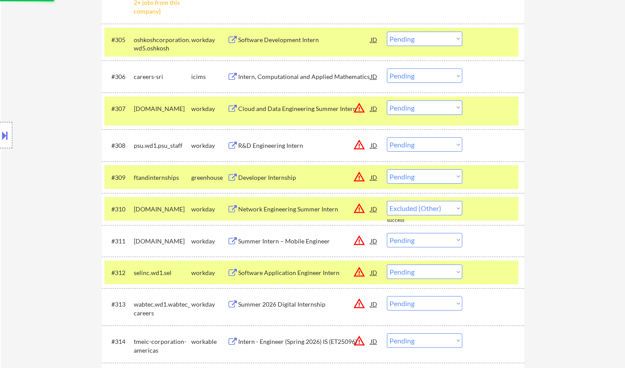
select select ""pending""
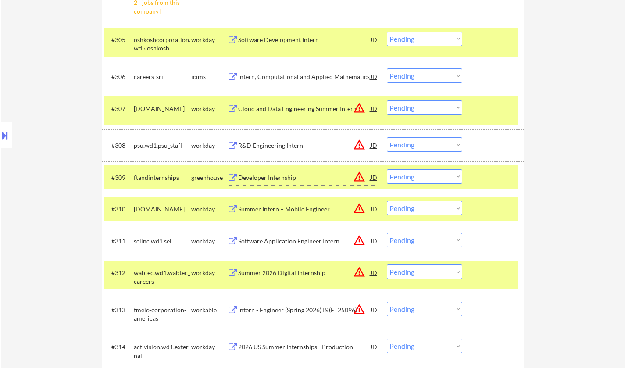
click at [416, 177] on select "Choose an option... Pending Applied Excluded (Questions) Excluded (Expired) Exc…" at bounding box center [424, 176] width 75 height 14
click at [387, 169] on select "Choose an option... Pending Applied Excluded (Questions) Excluded (Expired) Exc…" at bounding box center [424, 176] width 75 height 14
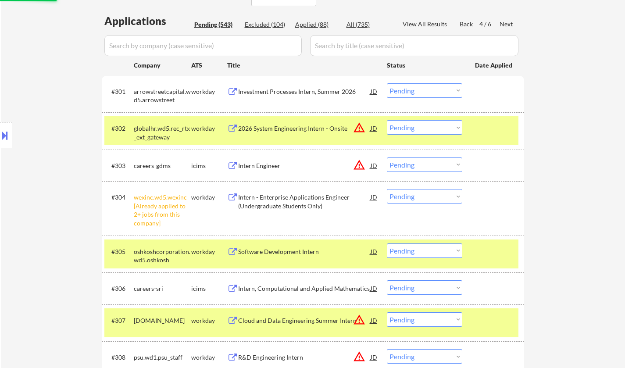
scroll to position [0, 0]
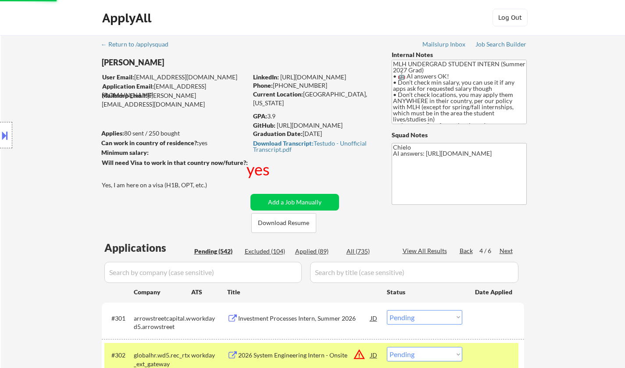
select select ""pending""
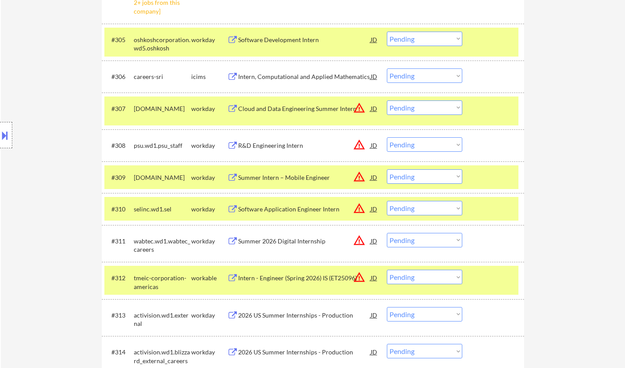
scroll to position [614, 0]
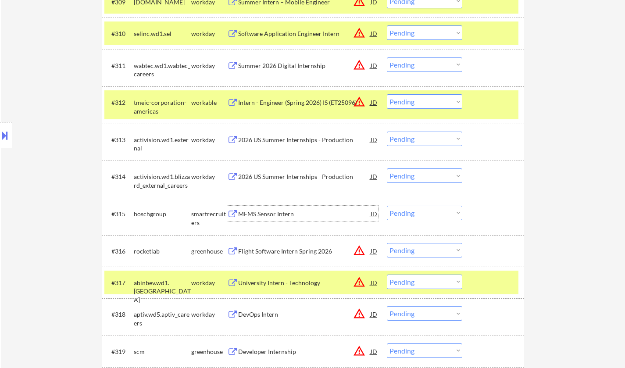
click at [266, 214] on div "MEMS Sensor Intern" at bounding box center [304, 214] width 133 height 9
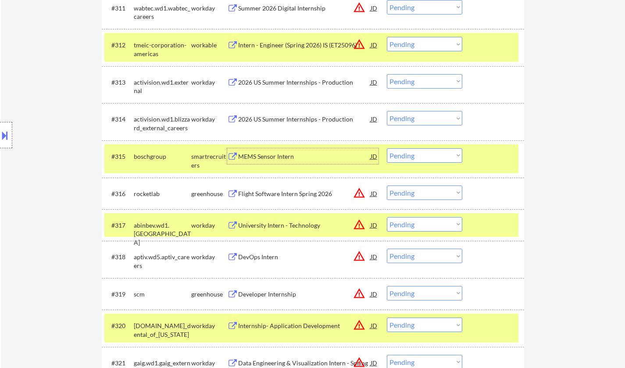
scroll to position [702, 0]
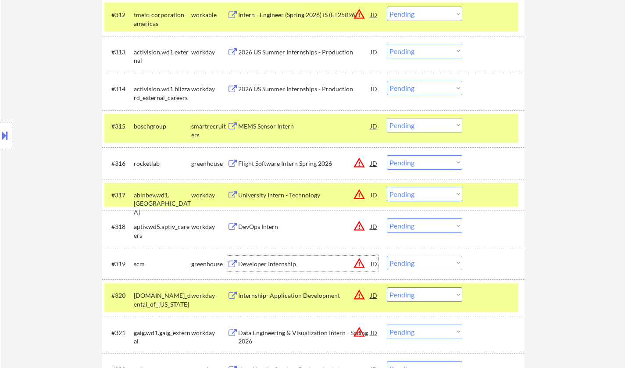
click at [280, 266] on div "Developer Internship" at bounding box center [304, 264] width 133 height 9
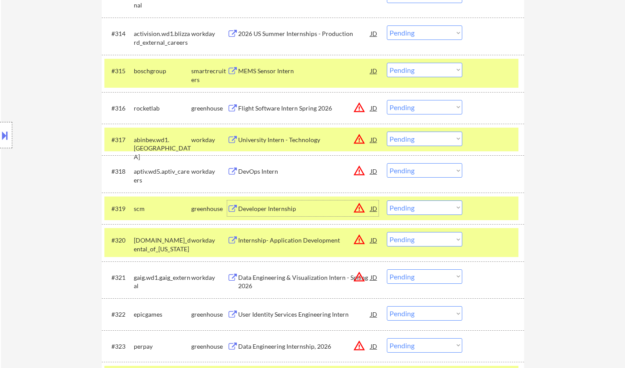
scroll to position [790, 0]
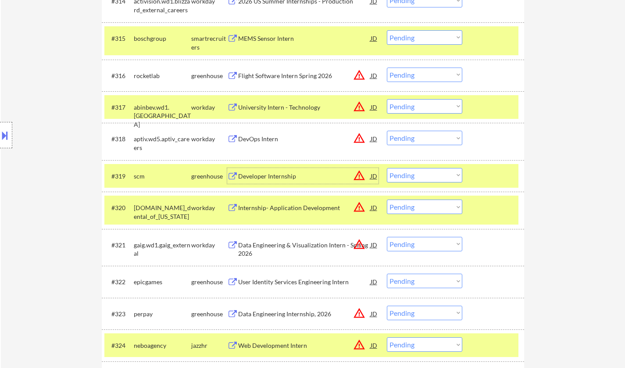
click at [421, 174] on select "Choose an option... Pending Applied Excluded (Questions) Excluded (Expired) Exc…" at bounding box center [424, 175] width 75 height 14
click at [387, 168] on select "Choose an option... Pending Applied Excluded (Questions) Excluded (Expired) Exc…" at bounding box center [424, 175] width 75 height 14
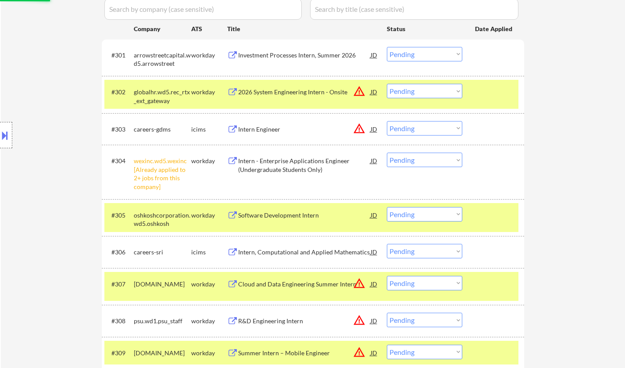
scroll to position [44, 0]
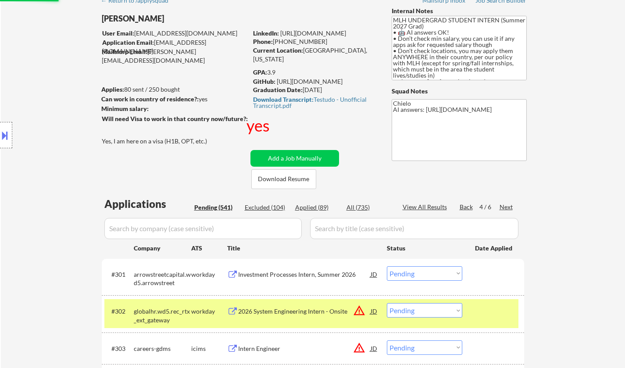
select select ""pending""
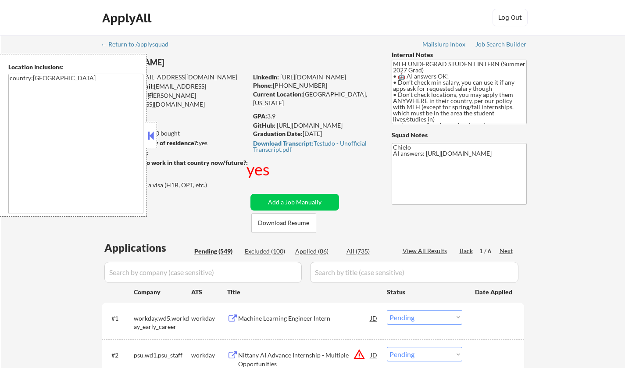
select select ""pending""
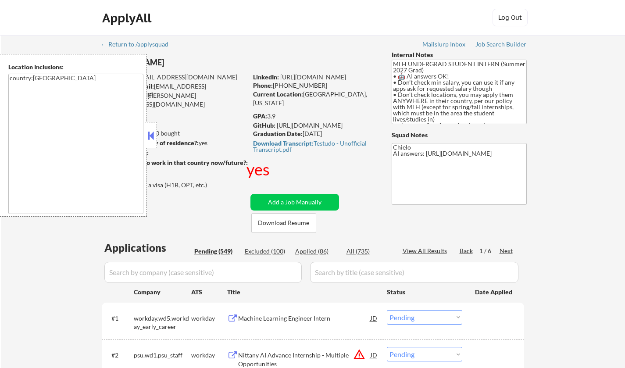
select select ""pending""
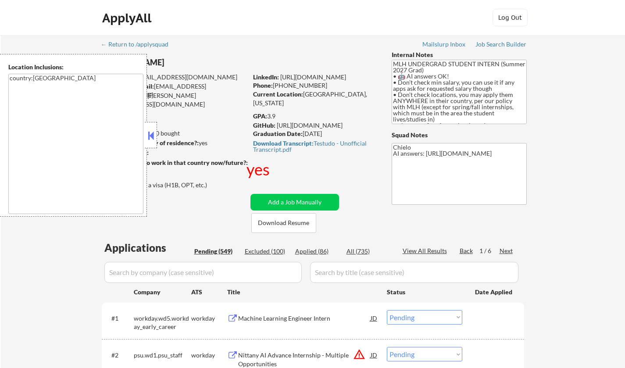
select select ""pending""
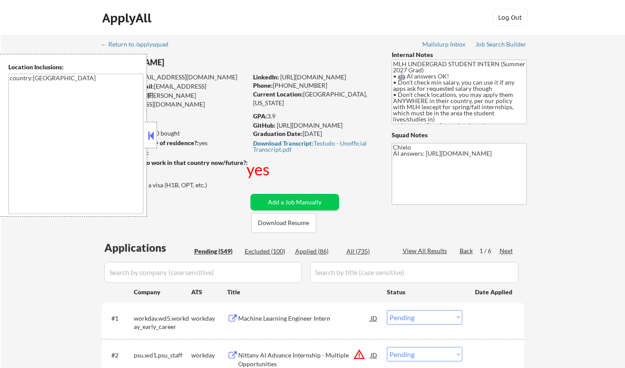
select select ""pending""
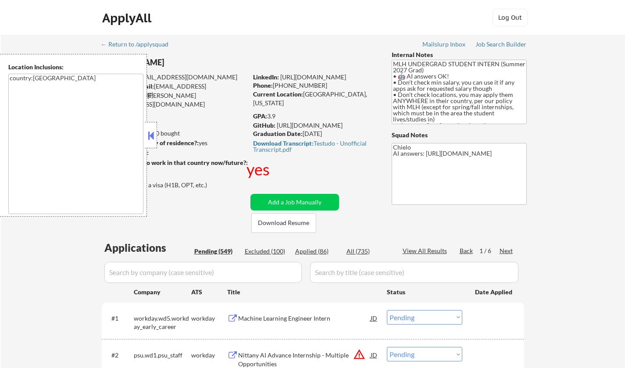
select select ""pending""
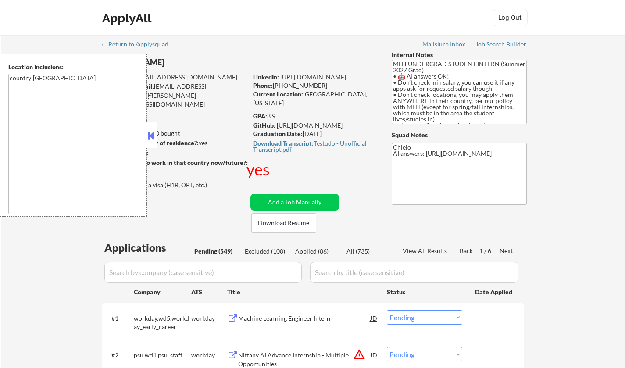
select select ""pending""
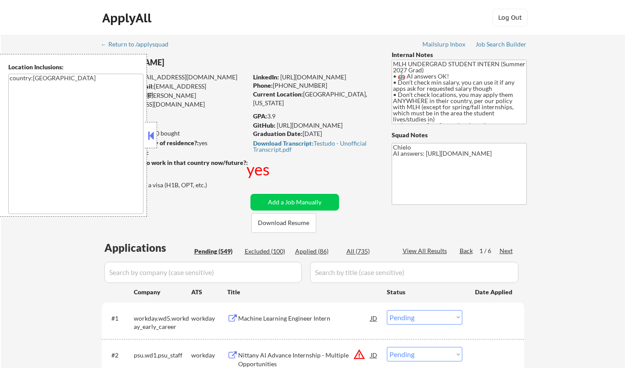
select select ""pending""
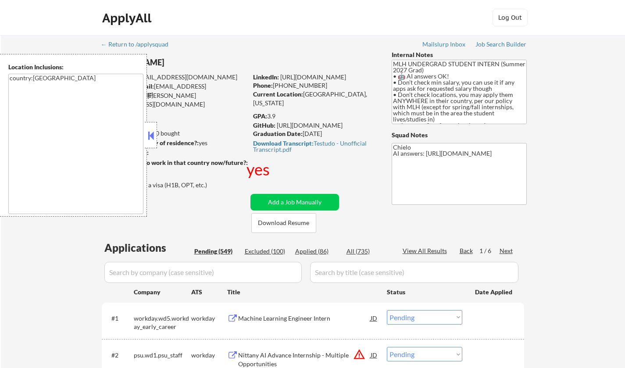
select select ""pending""
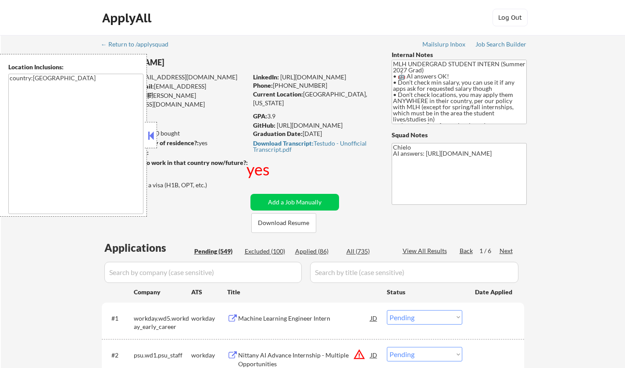
select select ""pending""
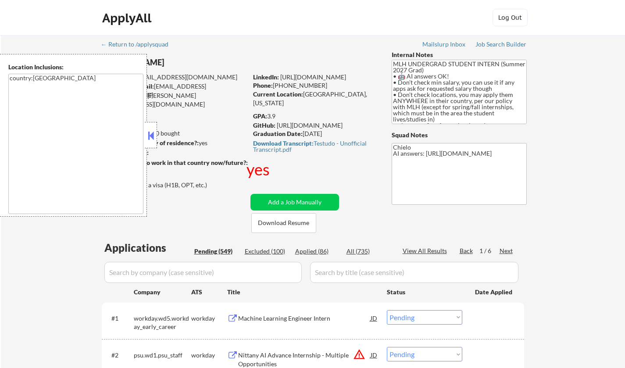
select select ""pending""
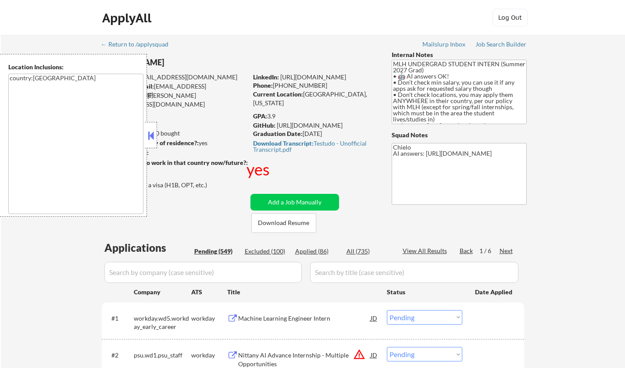
select select ""pending""
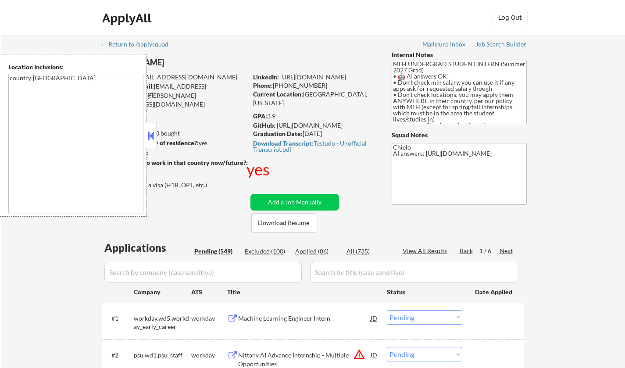
select select ""pending""
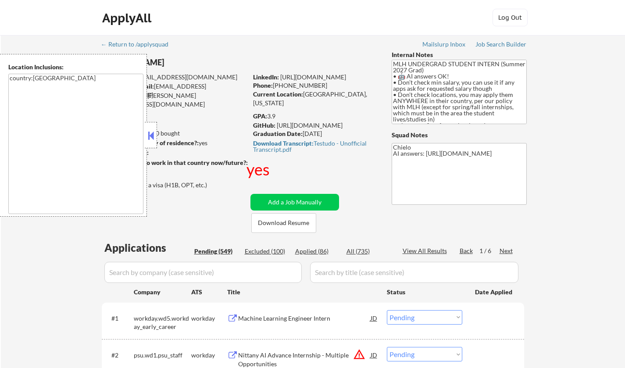
select select ""pending""
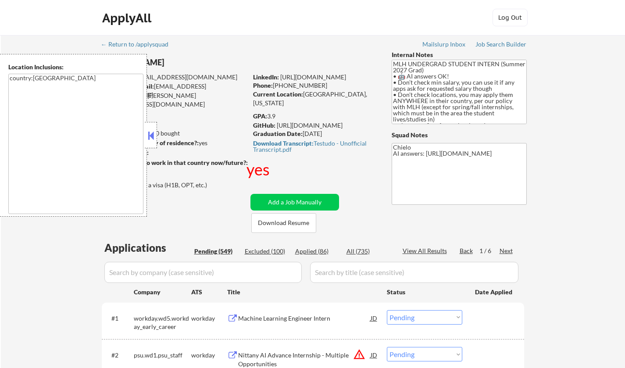
select select ""pending""
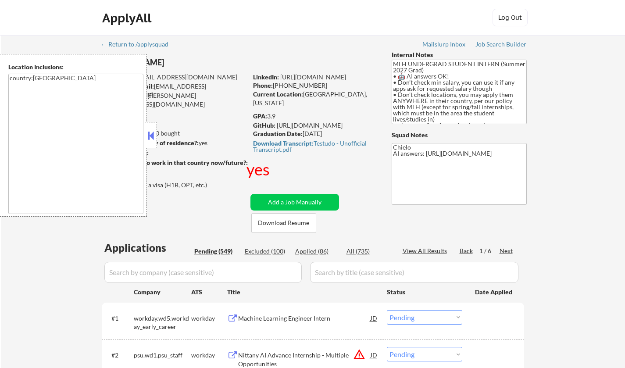
select select ""pending""
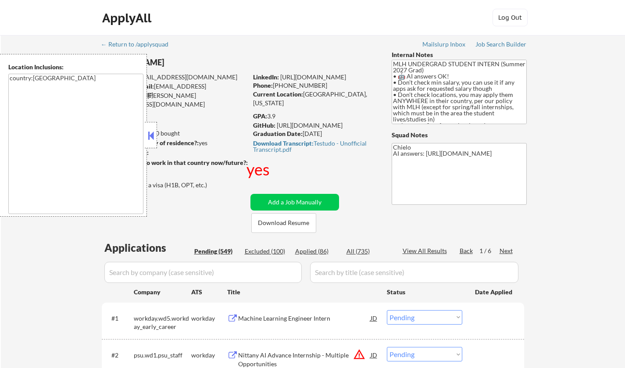
select select ""pending""
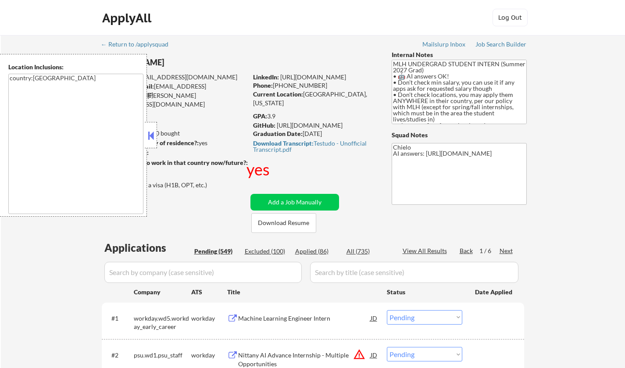
select select ""pending""
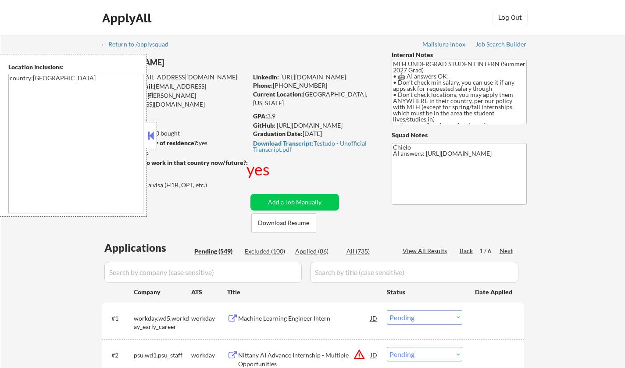
select select ""pending""
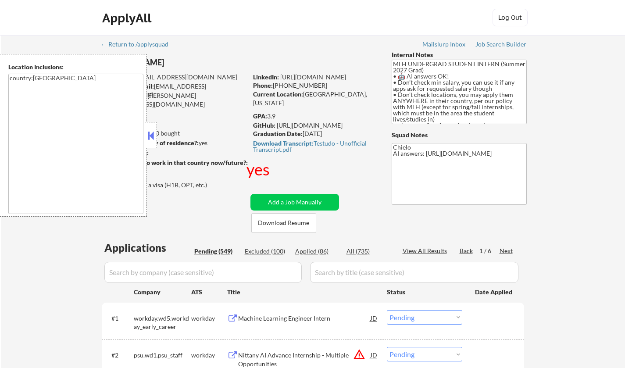
select select ""pending""
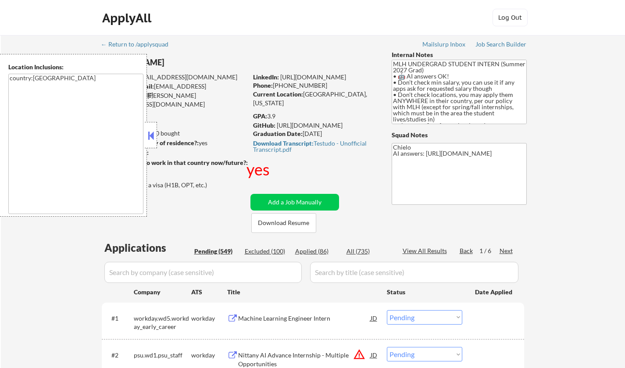
select select ""pending""
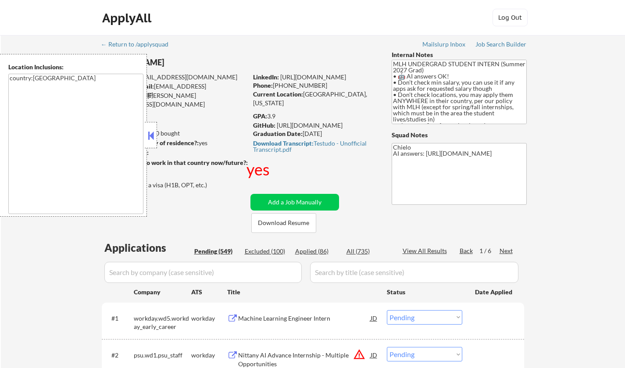
click at [316, 250] on div "Applied (86)" at bounding box center [317, 251] width 44 height 9
select select ""applied""
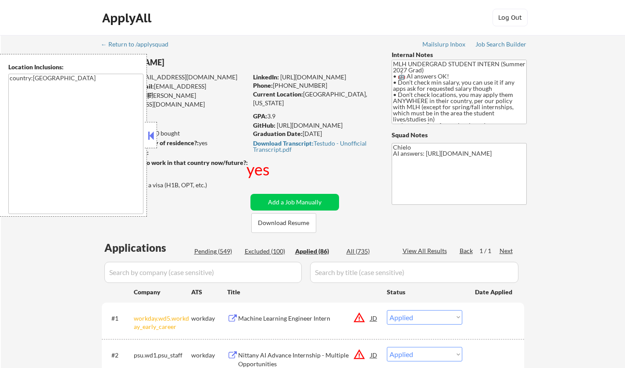
select select ""applied""
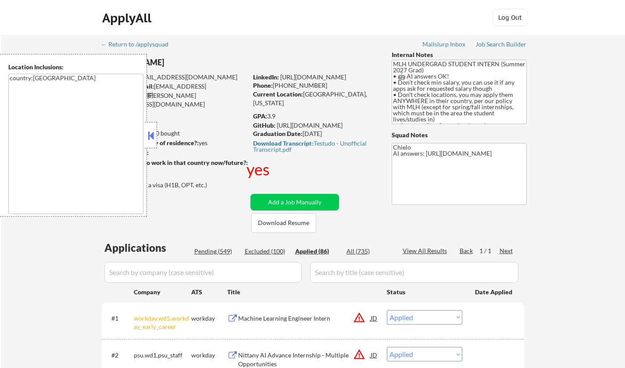
select select ""applied""
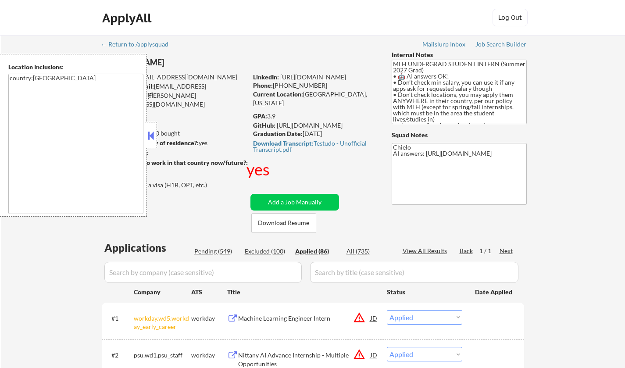
select select ""applied""
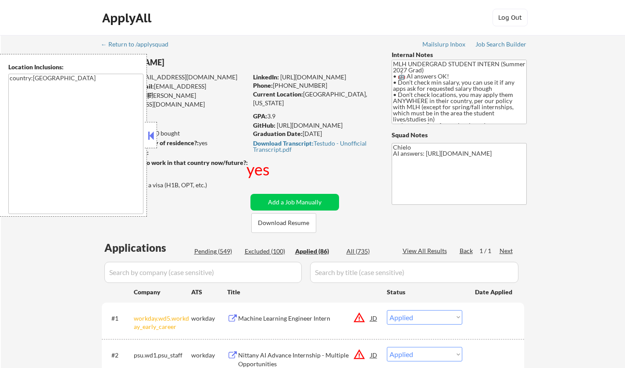
select select ""applied""
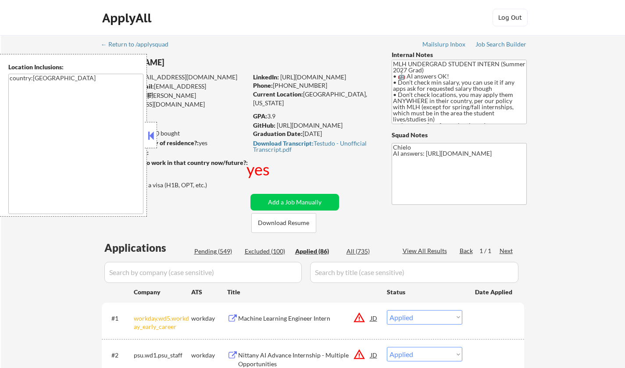
select select ""applied""
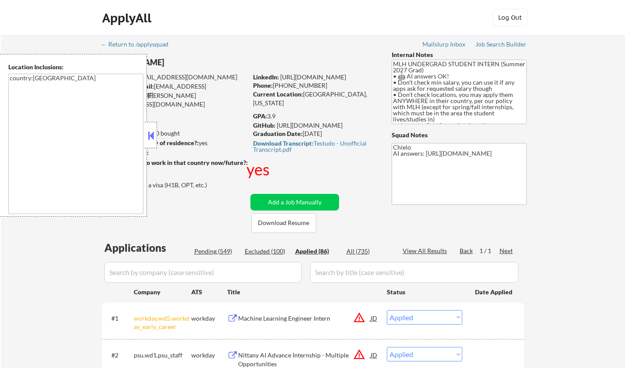
select select ""applied""
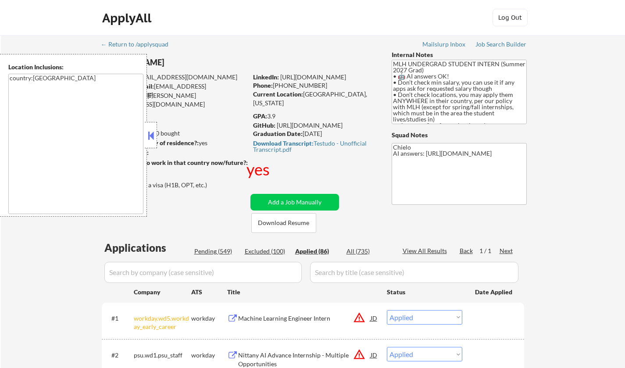
select select ""applied""
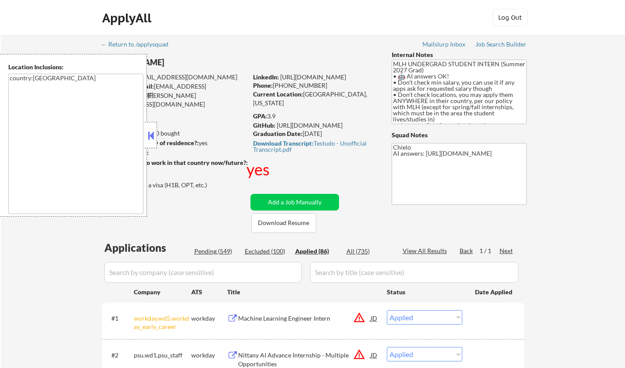
select select ""applied""
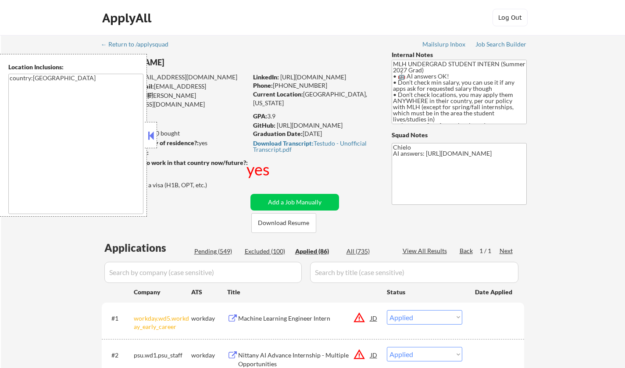
select select ""applied""
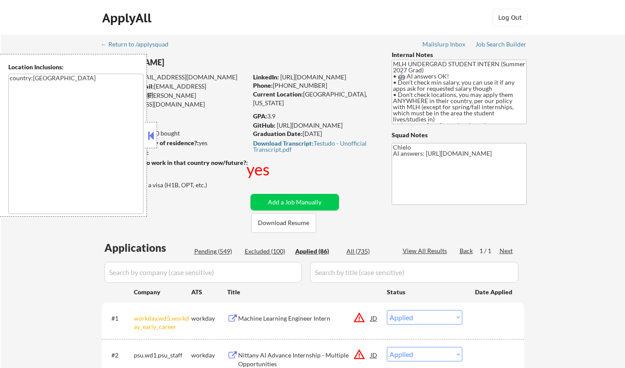
select select ""applied""
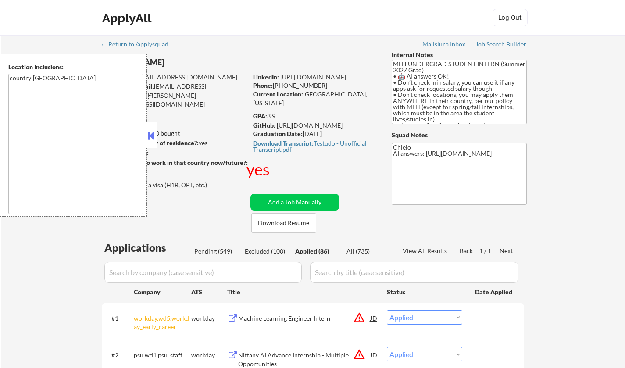
select select ""applied""
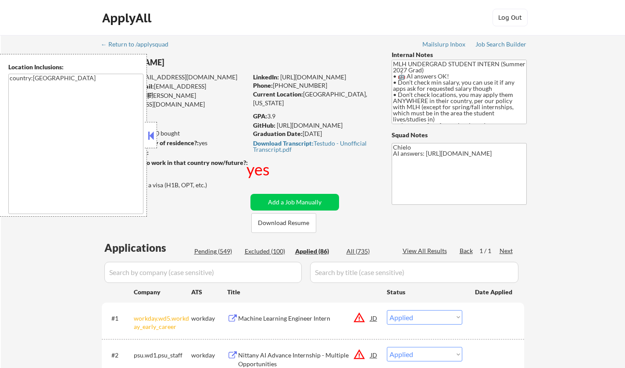
select select ""applied""
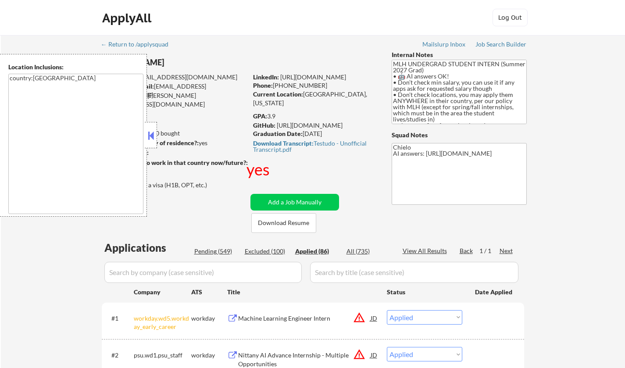
select select ""applied""
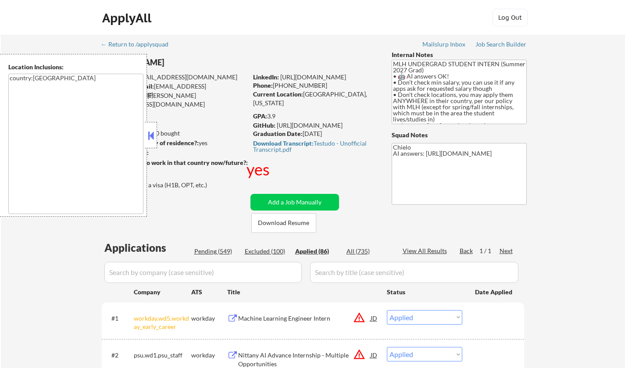
select select ""applied""
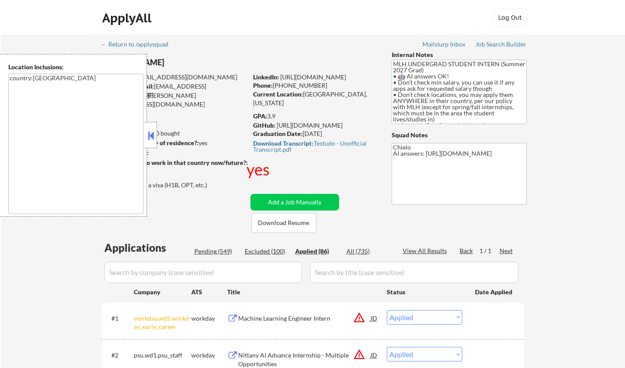
select select ""applied""
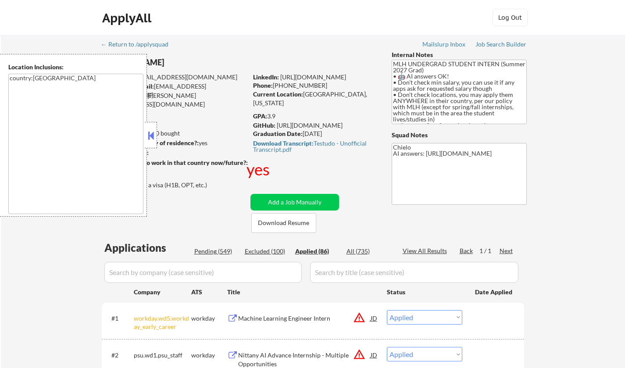
select select ""applied""
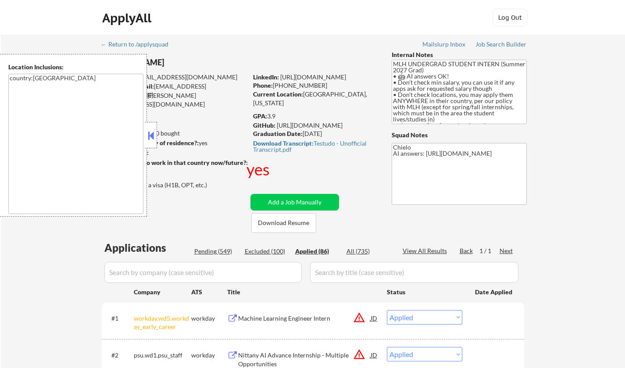
select select ""applied""
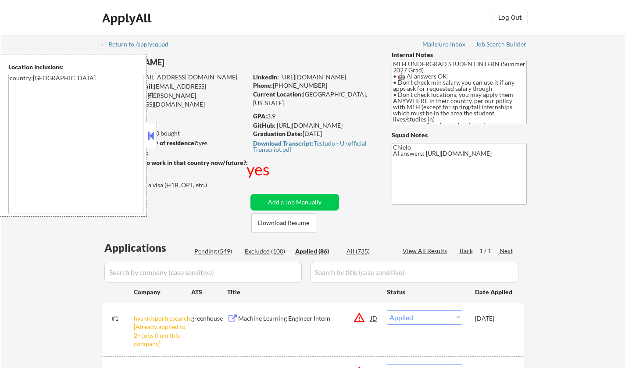
click at [153, 135] on button at bounding box center [151, 135] width 10 height 13
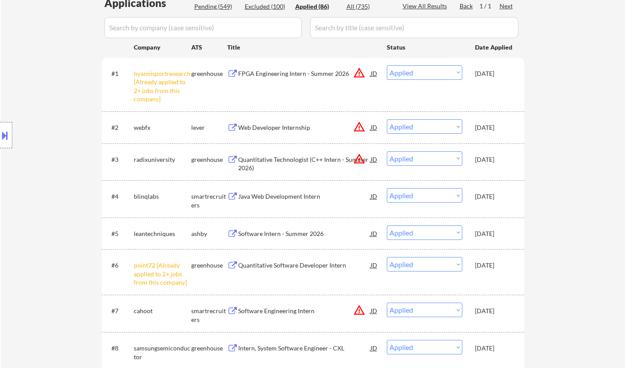
scroll to position [176, 0]
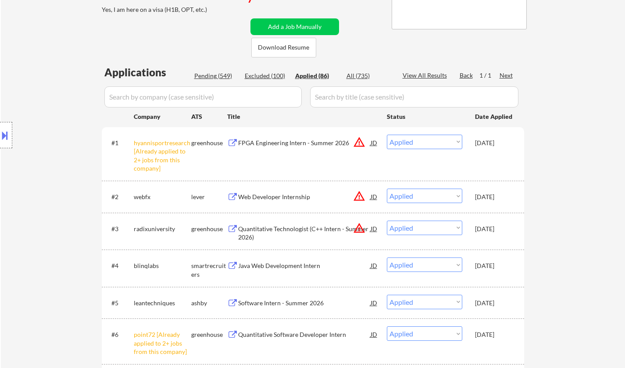
click at [266, 75] on div "Excluded (100)" at bounding box center [267, 76] width 44 height 9
select select ""excluded__expired_""
select select ""excluded__other_""
select select ""excluded__expired_""
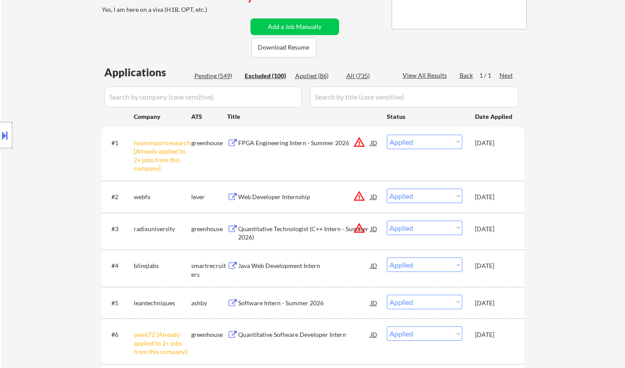
select select ""excluded__other_""
select select ""excluded__expired_""
select select ""excluded""
select select ""excluded__other_""
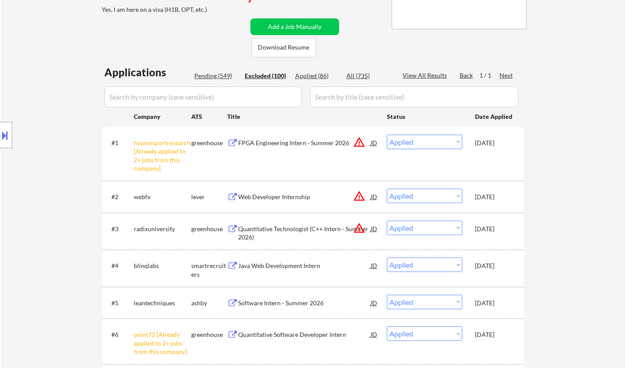
select select ""excluded__expired_""
select select ""excluded""
select select ""excluded__expired_""
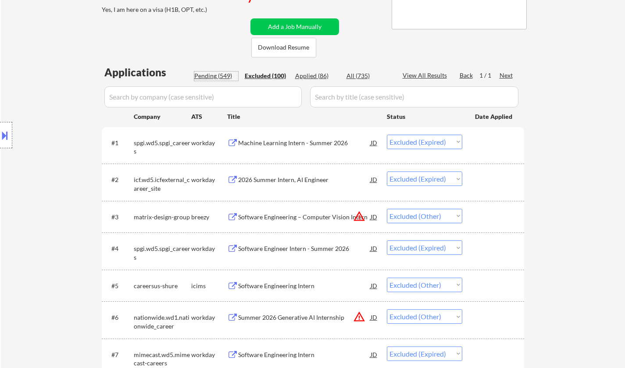
click at [210, 73] on div "Pending (549)" at bounding box center [216, 76] width 44 height 9
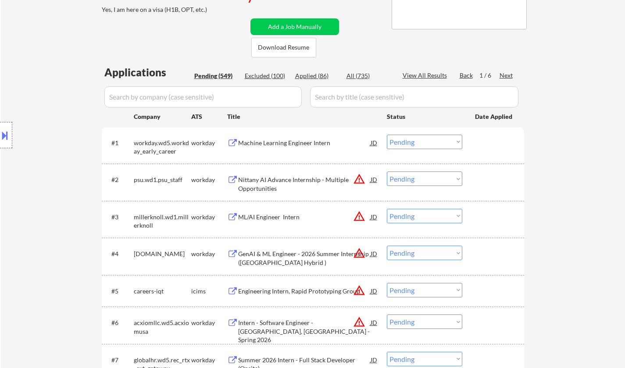
click at [509, 73] on div "Next" at bounding box center [507, 75] width 14 height 9
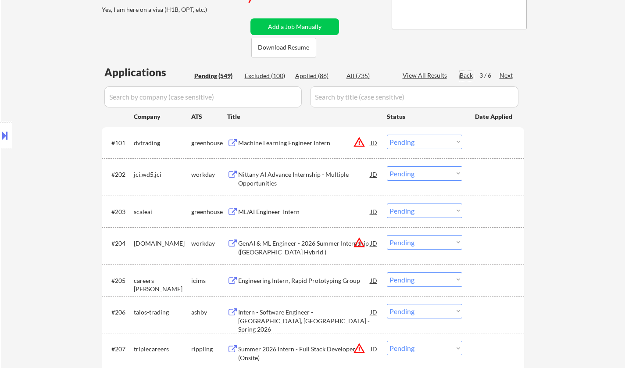
click at [464, 73] on div "Back" at bounding box center [467, 75] width 14 height 9
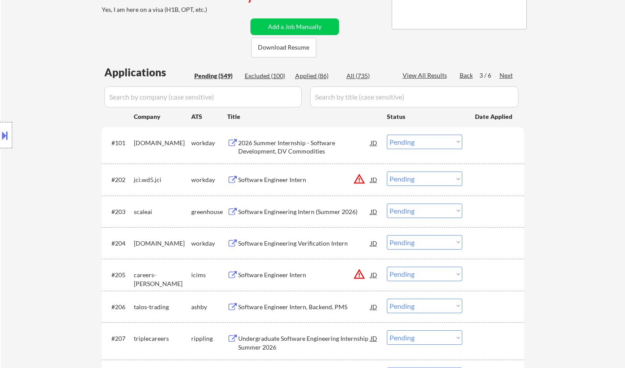
click at [468, 76] on div "Back" at bounding box center [467, 75] width 14 height 9
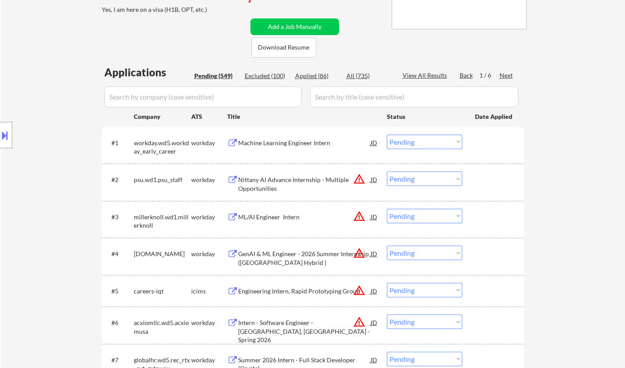
click at [507, 75] on div "Next" at bounding box center [507, 75] width 14 height 9
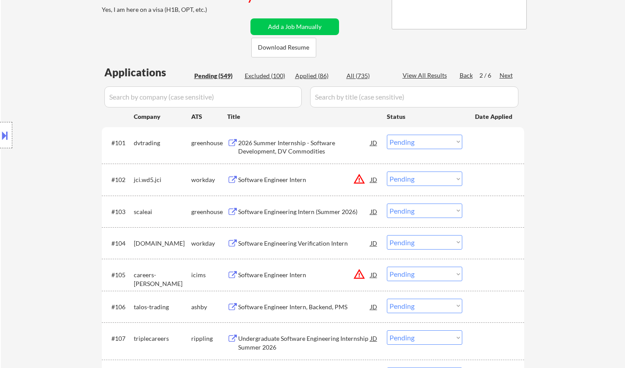
click at [507, 74] on div "Next" at bounding box center [507, 75] width 14 height 9
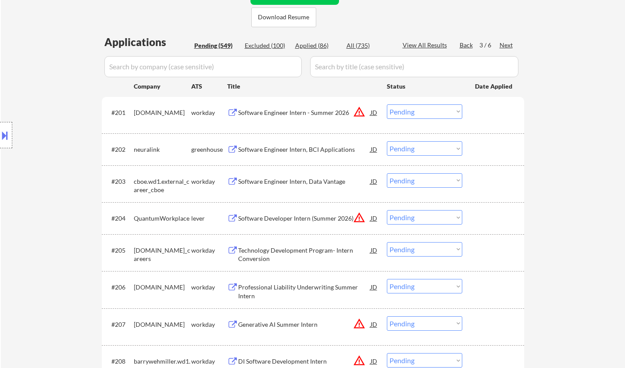
scroll to position [0, 0]
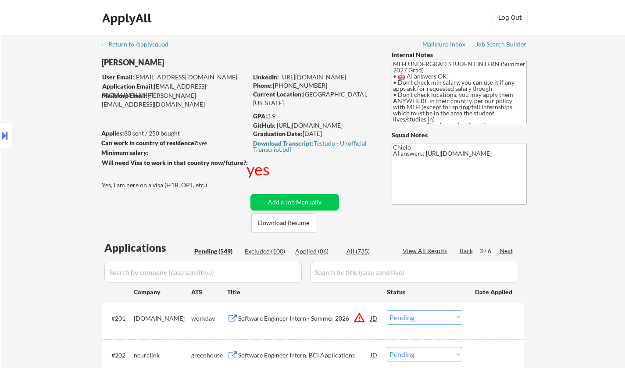
click at [506, 249] on div "Next" at bounding box center [507, 251] width 14 height 9
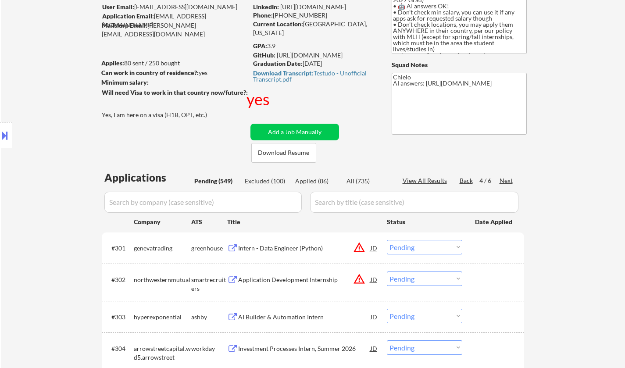
scroll to position [88, 0]
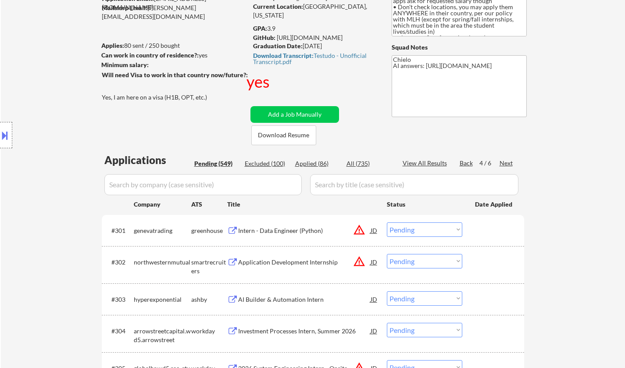
click at [296, 231] on div "Intern - Data Engineer (Python)" at bounding box center [304, 230] width 133 height 9
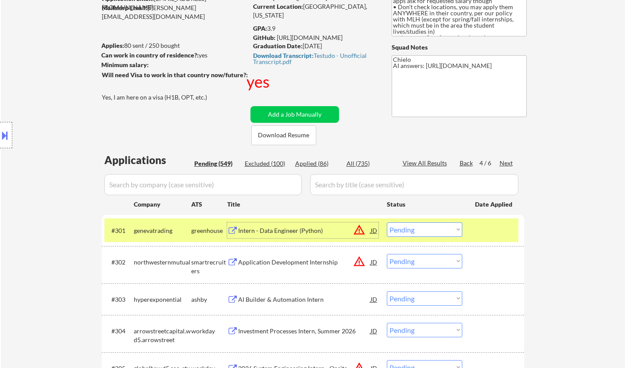
click at [426, 230] on select "Choose an option... Pending Applied Excluded (Questions) Excluded (Expired) Exc…" at bounding box center [424, 230] width 75 height 14
click at [387, 223] on select "Choose an option... Pending Applied Excluded (Questions) Excluded (Expired) Exc…" at bounding box center [424, 230] width 75 height 14
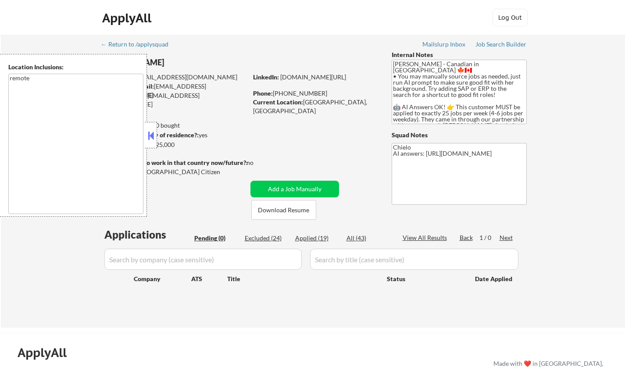
click at [263, 237] on div "Excluded (24)" at bounding box center [267, 238] width 44 height 9
select select ""excluded__blocklist_""
select select ""excluded__expired_""
select select ""excluded__salary_""
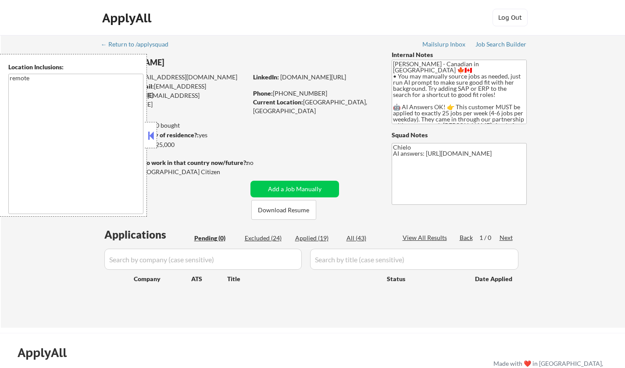
select select ""excluded__expired_""
select select ""excluded__salary_""
select select ""excluded__expired_""
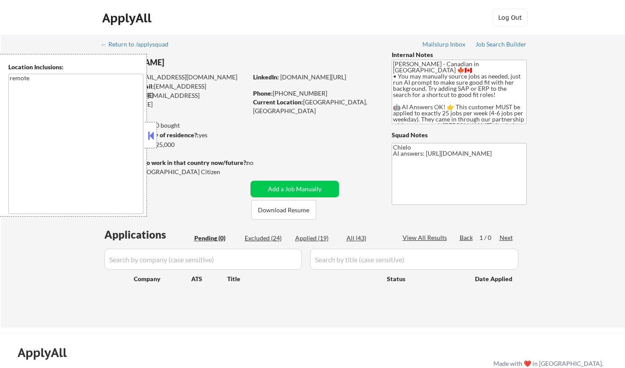
select select ""excluded__salary_""
select select ""excluded__expired_""
select select ""excluded__bad_match_""
select select ""excluded__expired_""
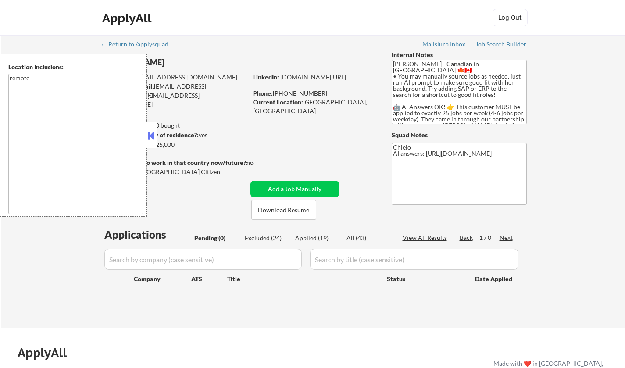
select select ""excluded__expired_""
select select ""excluded__salary_""
select select ""excluded__expired_""
select select ""excluded__salary_""
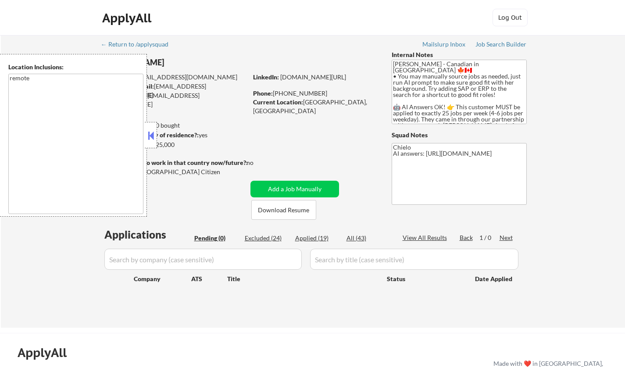
select select ""excluded__expired_""
select select ""excluded__bad_match_""
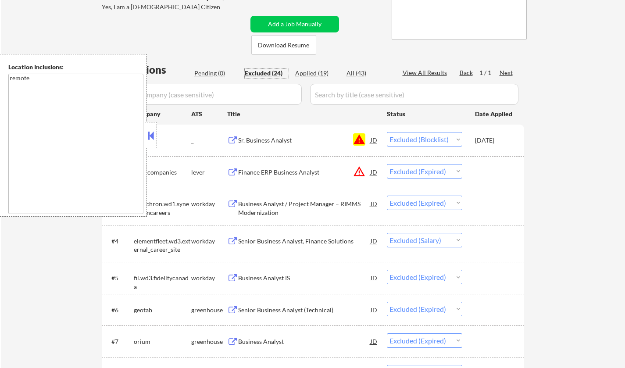
scroll to position [176, 0]
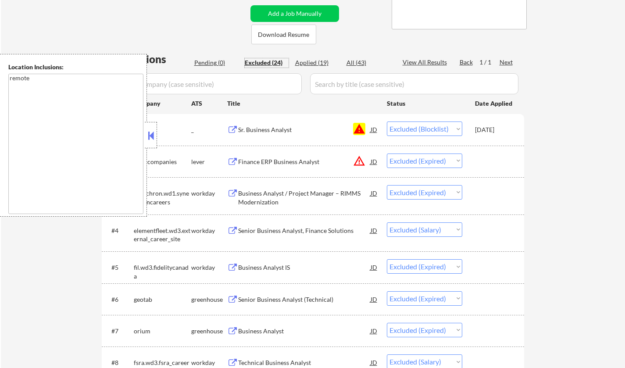
click at [153, 132] on button at bounding box center [151, 135] width 10 height 13
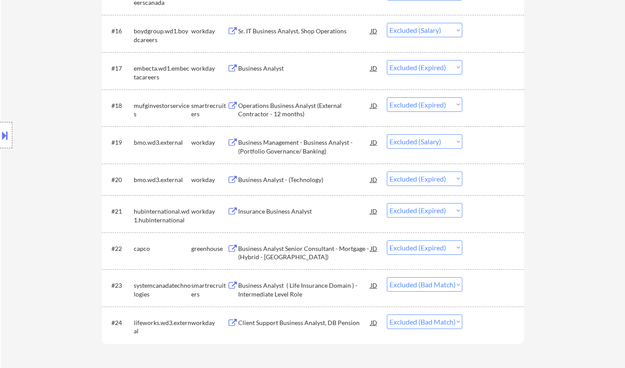
scroll to position [878, 0]
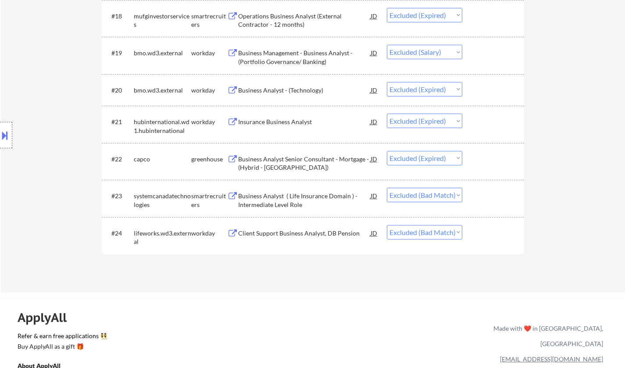
click at [7, 137] on button at bounding box center [5, 135] width 10 height 14
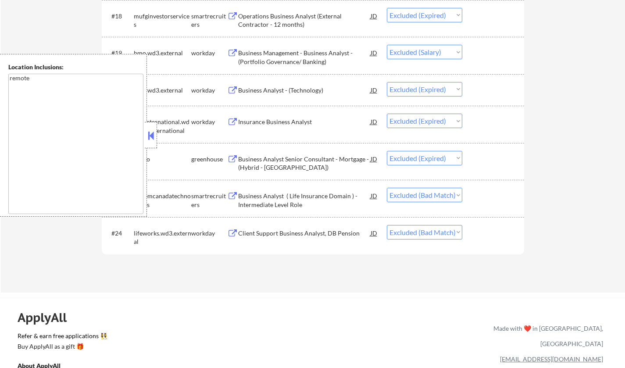
click at [148, 138] on button at bounding box center [151, 135] width 10 height 13
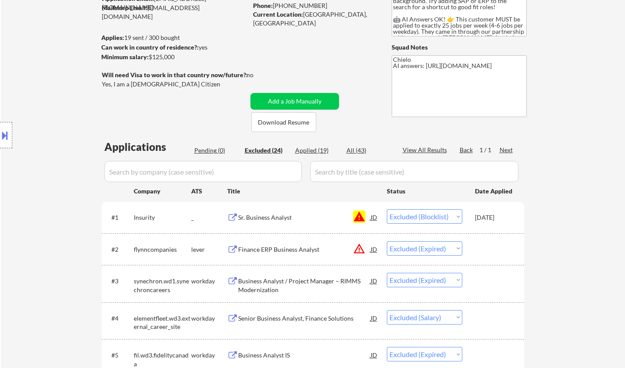
scroll to position [176, 0]
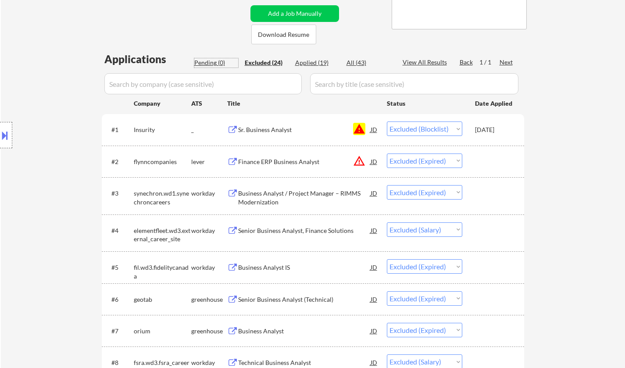
click at [211, 63] on div "Pending (0)" at bounding box center [216, 62] width 44 height 9
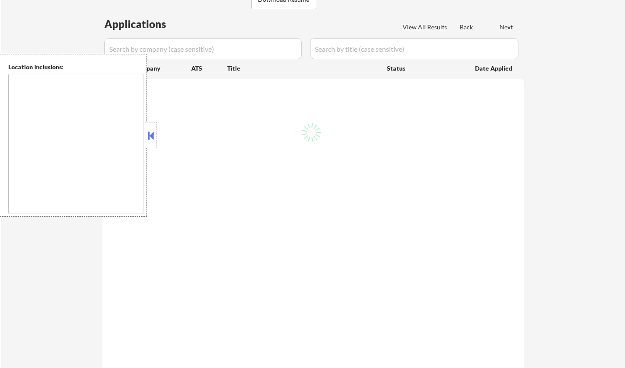
scroll to position [176, 0]
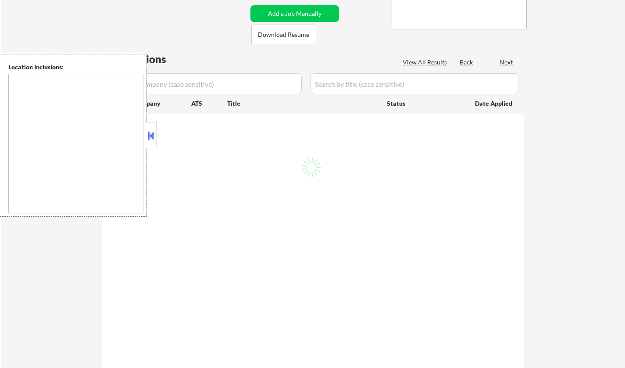
click at [150, 139] on button at bounding box center [151, 135] width 10 height 13
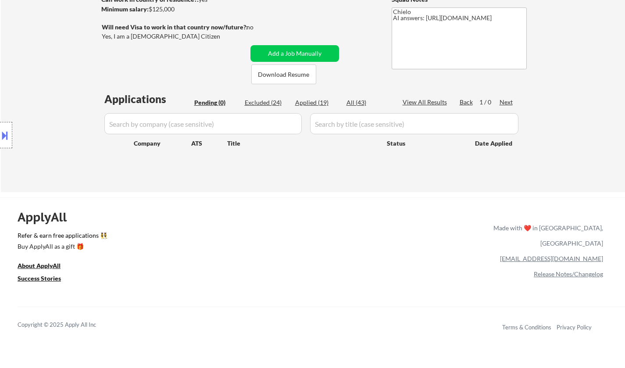
scroll to position [132, 0]
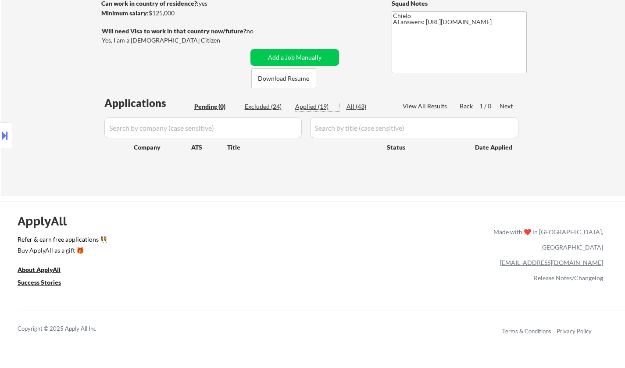
click at [314, 107] on div "Applied (19)" at bounding box center [317, 106] width 44 height 9
select select ""applied""
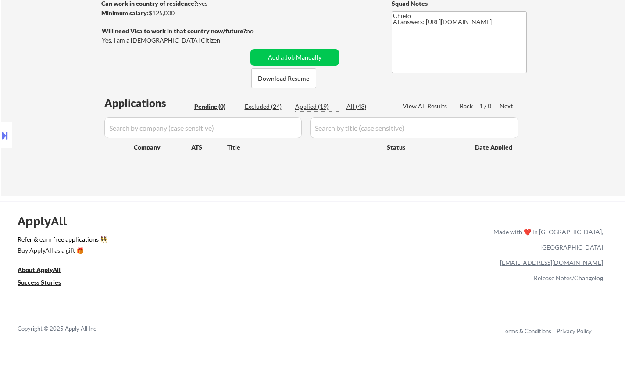
select select ""applied""
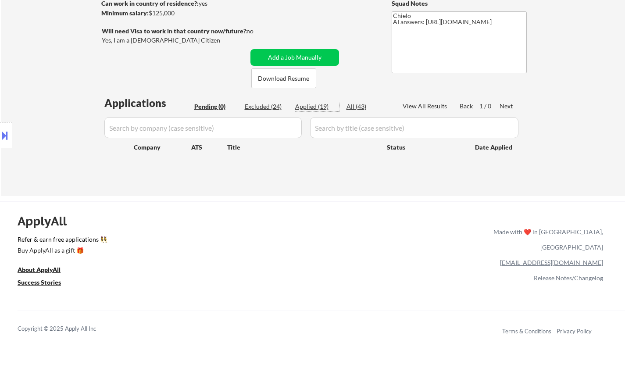
select select ""applied""
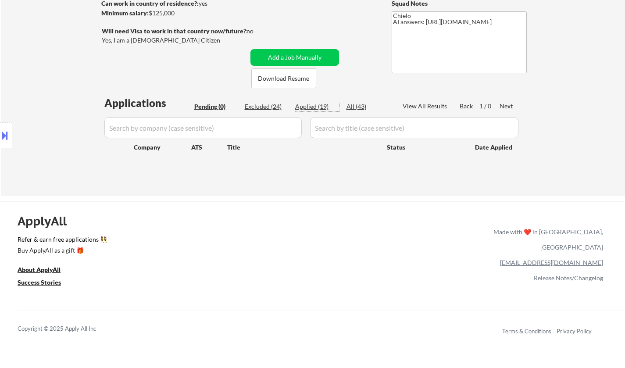
select select ""applied""
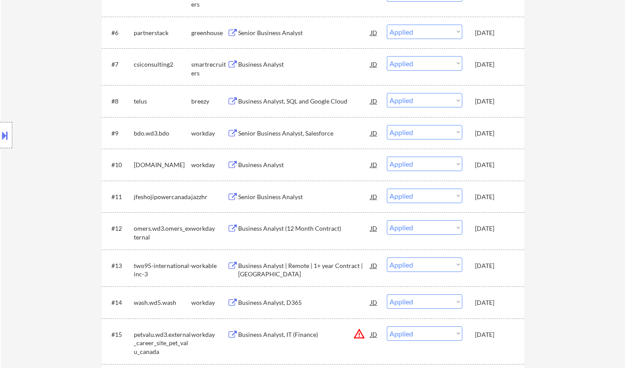
scroll to position [527, 0]
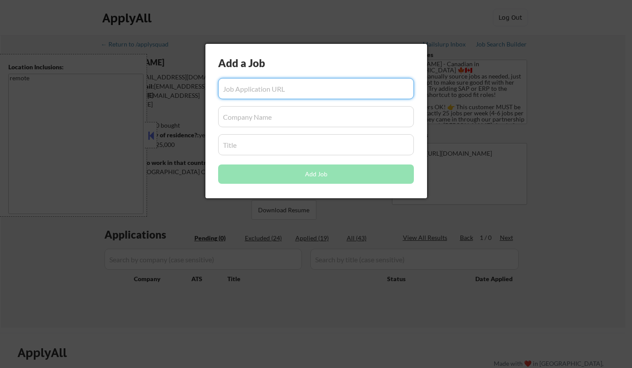
click at [284, 86] on input "input" at bounding box center [316, 88] width 196 height 21
paste input "[URL][DOMAIN_NAME]"
type input "[URL][DOMAIN_NAME]"
click at [268, 122] on input "input" at bounding box center [316, 116] width 196 height 21
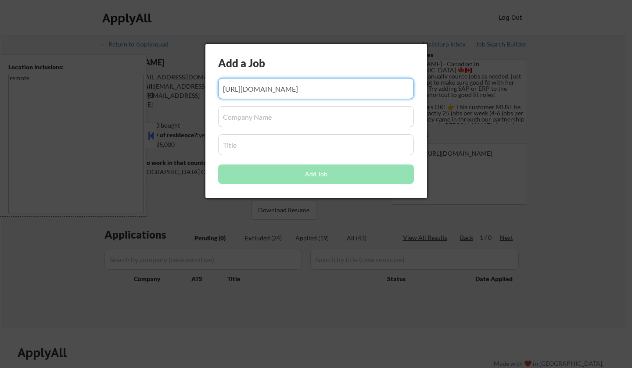
scroll to position [0, 0]
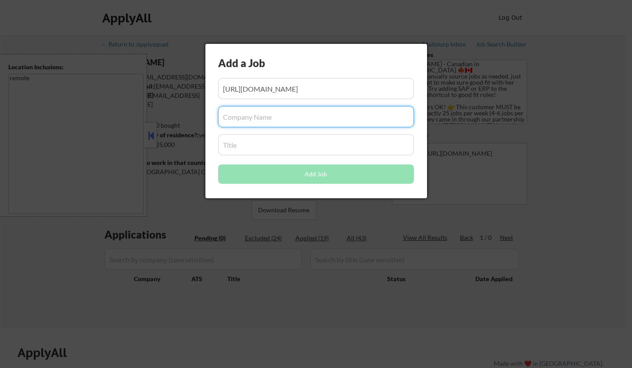
click at [254, 116] on input "input" at bounding box center [316, 116] width 196 height 21
paste input "High Tech Genesis"
type input "High Tech Genesis"
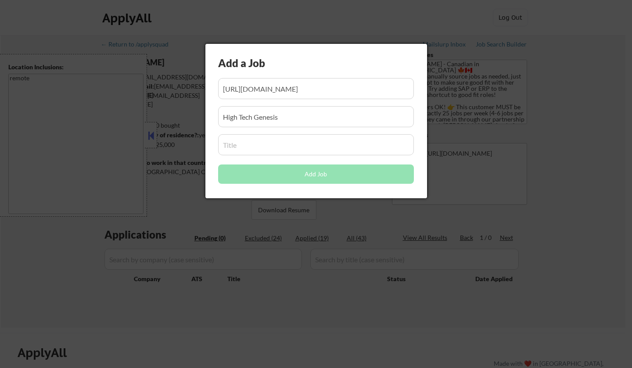
click at [242, 147] on input "input" at bounding box center [316, 144] width 196 height 21
paste input "Technical Business Analyst"
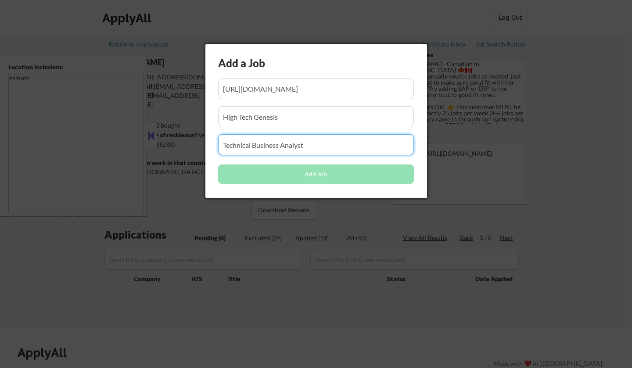
type input "Technical Business Analyst"
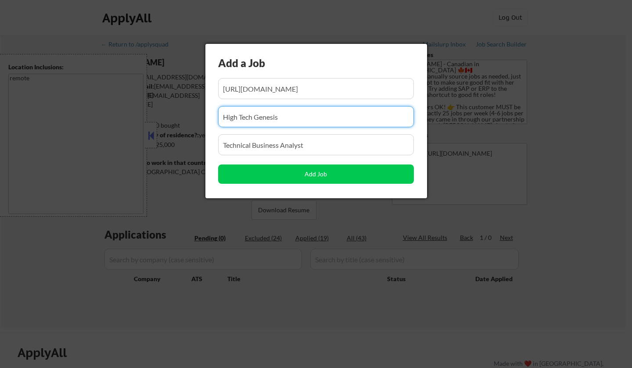
click at [316, 111] on input "input" at bounding box center [316, 116] width 196 height 21
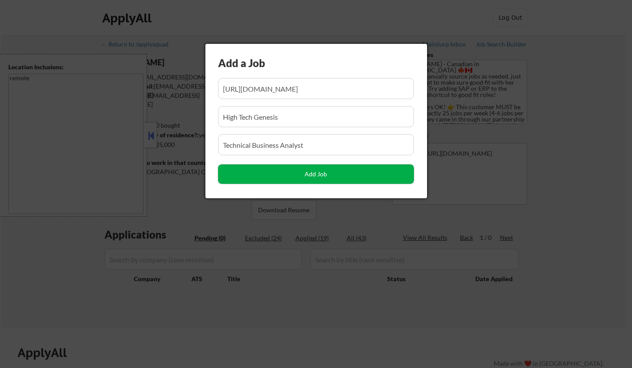
click at [312, 173] on button "Add Job" at bounding box center [316, 174] width 196 height 19
select select ""pending""
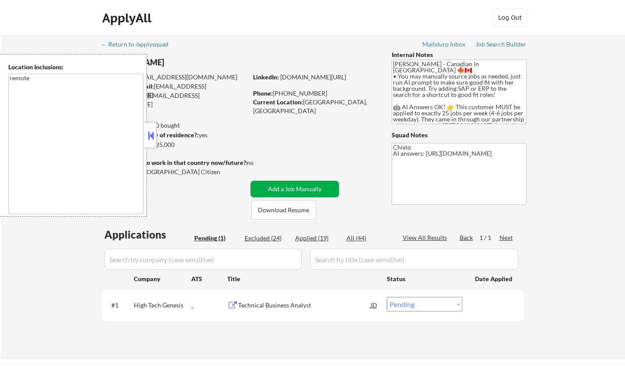
click at [299, 187] on button "Add a Job Manually" at bounding box center [295, 189] width 89 height 17
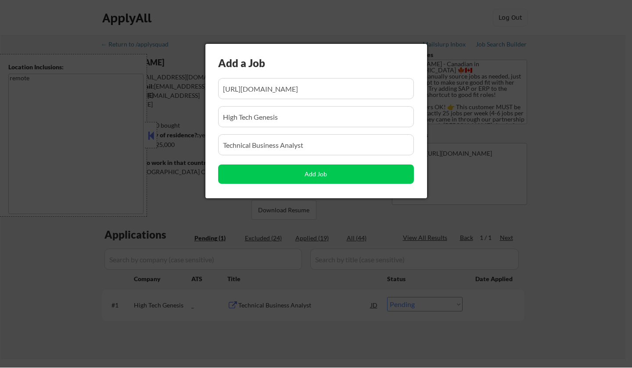
scroll to position [0, 4]
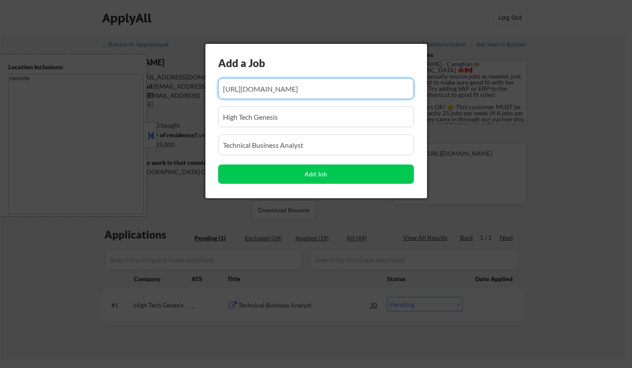
click at [295, 93] on input "input" at bounding box center [316, 88] width 196 height 21
click at [294, 93] on input "input" at bounding box center [316, 88] width 196 height 21
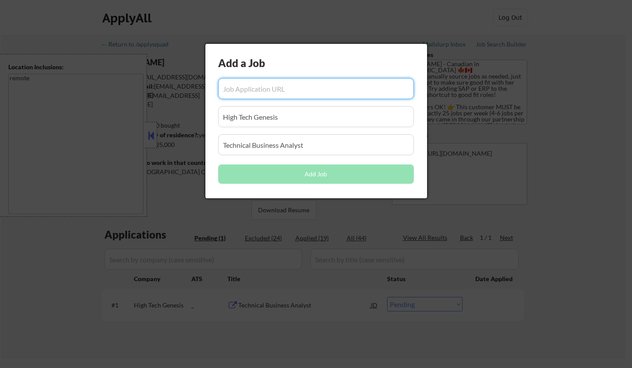
drag, startPoint x: 280, startPoint y: 115, endPoint x: 152, endPoint y: 104, distance: 128.7
click at [152, 104] on body "← Return to /applysquad Mailslurp Inbox Job Search Builder [PERSON_NAME] User E…" at bounding box center [316, 184] width 632 height 368
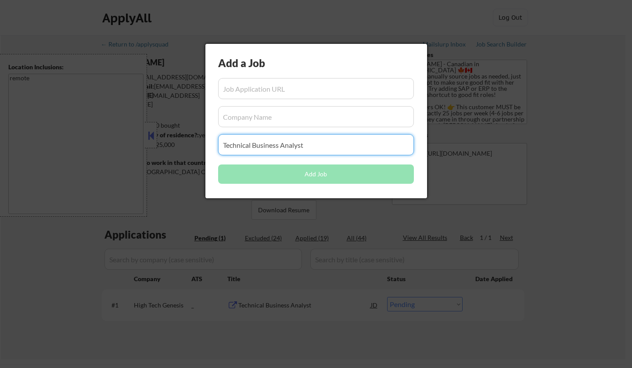
drag, startPoint x: 338, startPoint y: 153, endPoint x: 137, endPoint y: 127, distance: 202.6
click at [136, 128] on body "← Return to /applysquad Mailslurp Inbox Job Search Builder [PERSON_NAME] User E…" at bounding box center [316, 184] width 632 height 368
click at [281, 84] on input "input" at bounding box center [316, 88] width 196 height 21
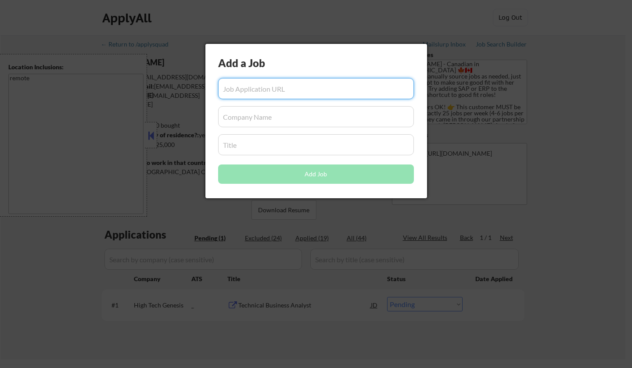
paste input "[URL][DOMAIN_NAME]"
type input "[URL][DOMAIN_NAME]"
click at [280, 112] on input "input" at bounding box center [316, 116] width 196 height 21
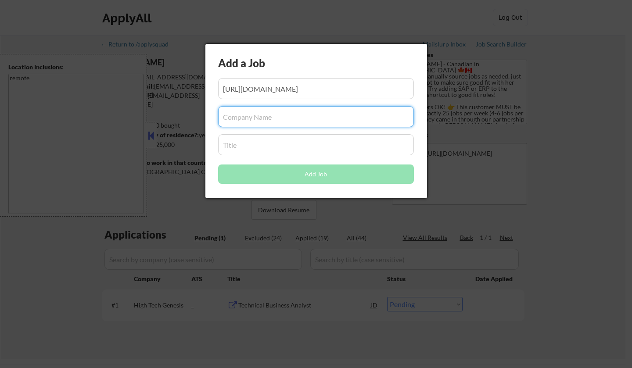
click at [248, 148] on input "input" at bounding box center [316, 144] width 196 height 21
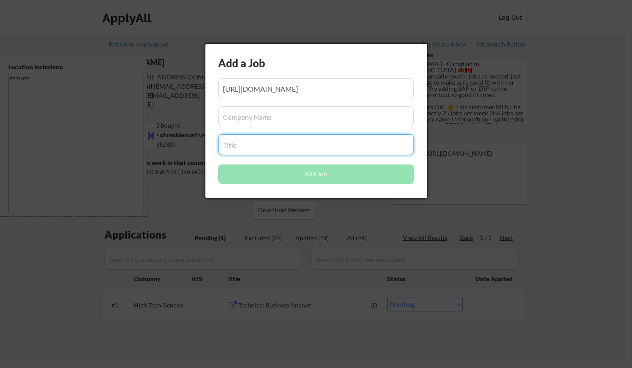
paste input "Senior Business Analyst - Operational Efficiency"
type input "Senior Business Analyst - Operational Efficiency"
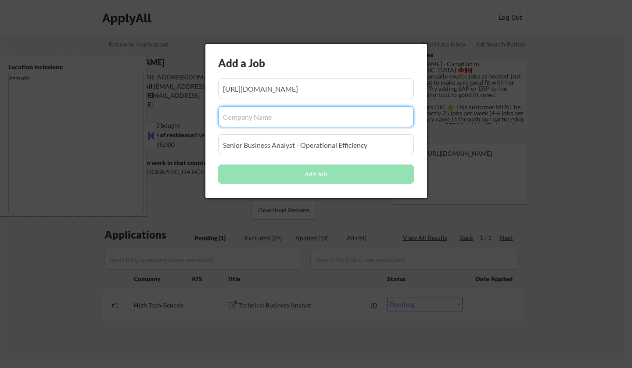
click at [273, 117] on input "input" at bounding box center [316, 116] width 196 height 21
click at [238, 123] on input "input" at bounding box center [316, 116] width 196 height 21
paste input "Serefin"
click at [305, 119] on input "input" at bounding box center [316, 116] width 196 height 21
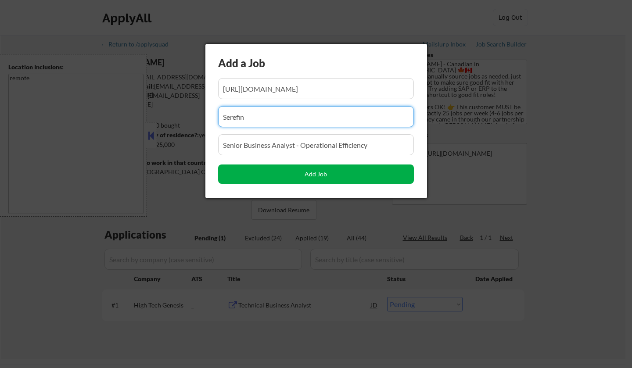
type input "Serefin"
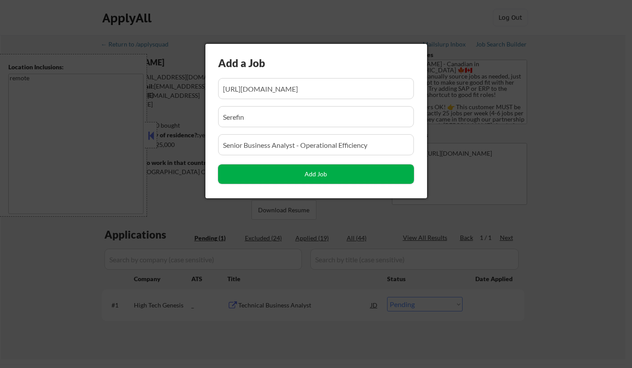
click at [293, 171] on button "Add Job" at bounding box center [316, 174] width 196 height 19
select select ""pending""
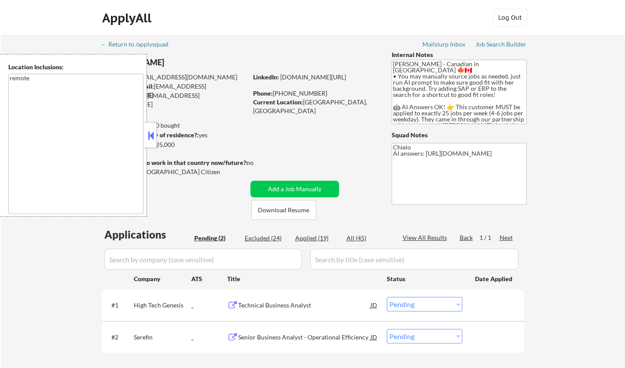
click at [151, 136] on button at bounding box center [151, 135] width 10 height 13
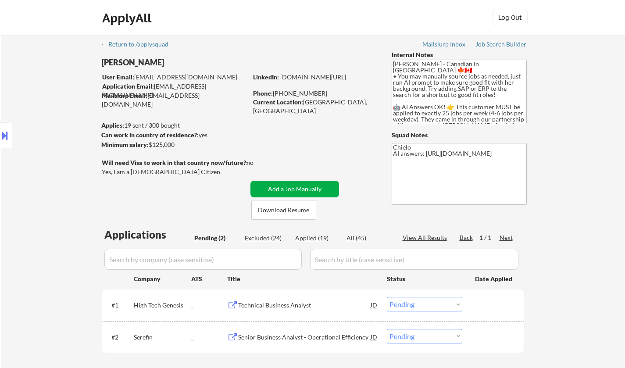
click at [285, 187] on button "Add a Job Manually" at bounding box center [295, 189] width 89 height 17
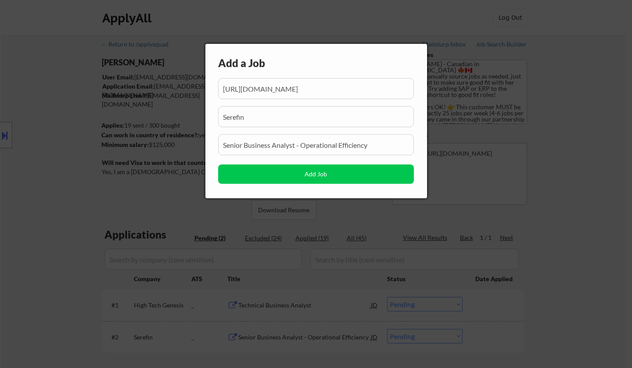
scroll to position [0, 199]
click at [310, 90] on input "input" at bounding box center [316, 88] width 196 height 21
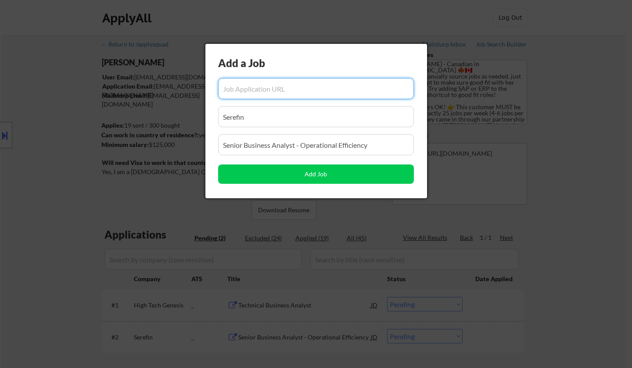
scroll to position [0, 0]
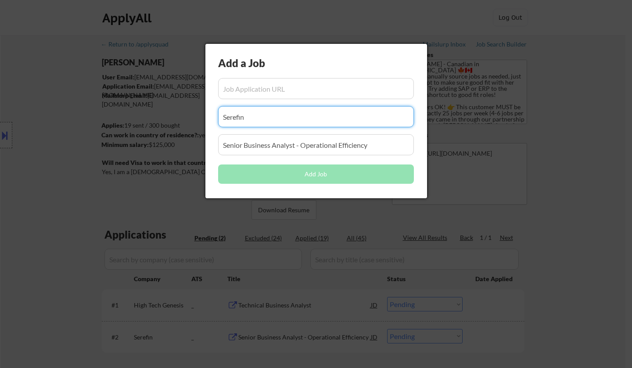
drag, startPoint x: 255, startPoint y: 119, endPoint x: 338, endPoint y: 133, distance: 83.6
click at [179, 114] on body "← Return to /applysquad Mailslurp Inbox Job Search Builder [PERSON_NAME] User E…" at bounding box center [316, 184] width 632 height 368
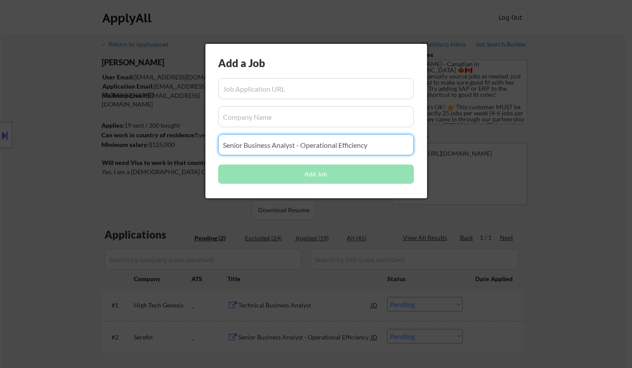
drag, startPoint x: 384, startPoint y: 145, endPoint x: 259, endPoint y: 104, distance: 131.2
click at [184, 128] on body "← Return to /applysquad Mailslurp Inbox Job Search Builder [PERSON_NAME] User E…" at bounding box center [316, 184] width 632 height 368
click at [299, 91] on input "input" at bounding box center [316, 88] width 196 height 21
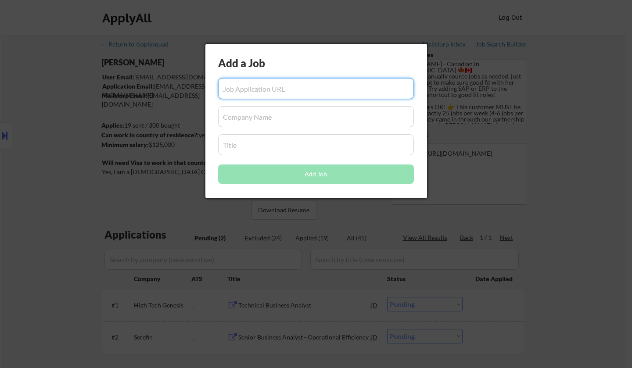
paste input "[URL][DOMAIN_NAME]"
type input "[URL][DOMAIN_NAME]"
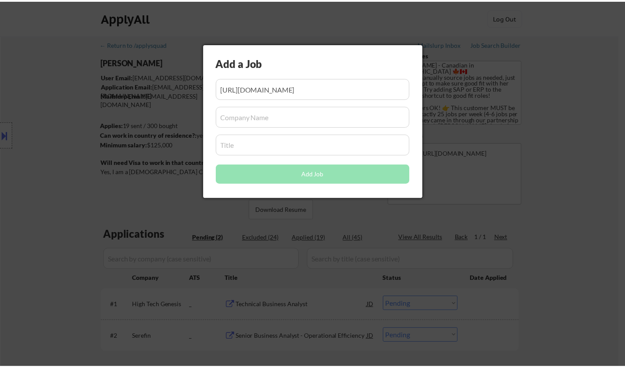
scroll to position [0, 0]
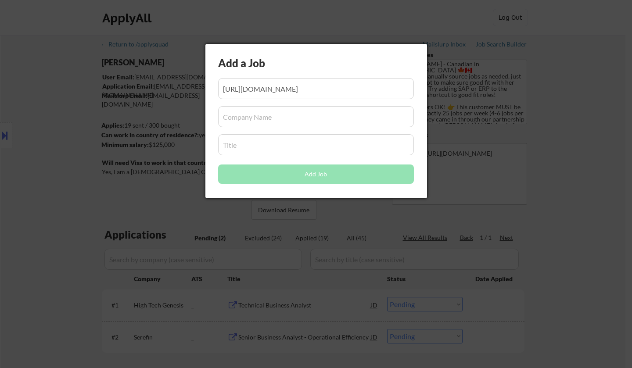
click at [246, 144] on input "input" at bounding box center [316, 144] width 196 height 21
paste input "Business Analyst (Contract) – Information Technology"
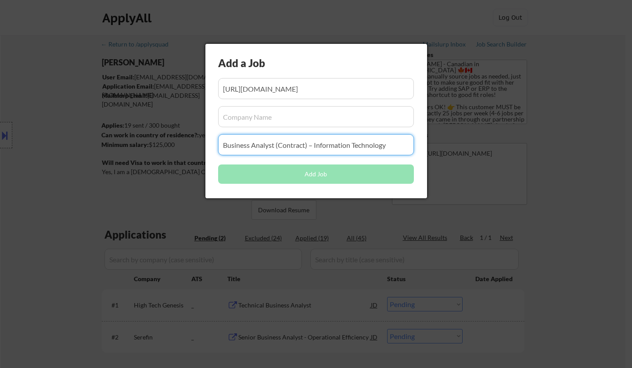
type input "Business Analyst (Contract) – Information Technology"
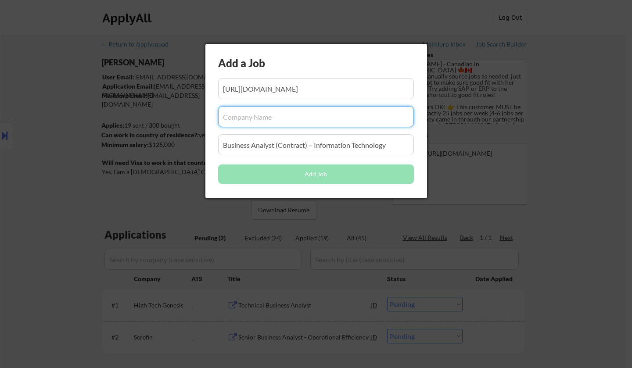
click at [258, 118] on input "input" at bounding box center [316, 116] width 196 height 21
click at [280, 118] on input "input" at bounding box center [316, 116] width 196 height 21
paste input "Alberta Blue Cross"
type input "Alberta Blue Cross"
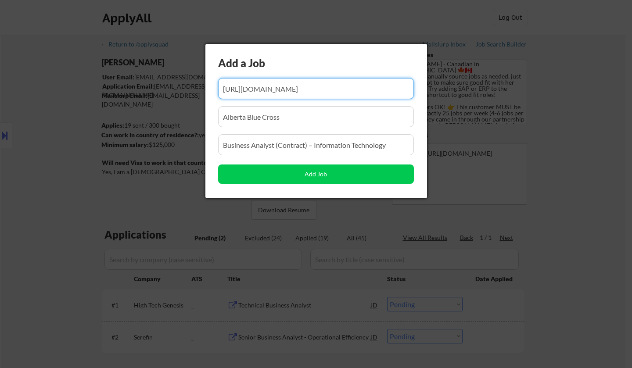
click at [290, 81] on input "input" at bounding box center [316, 88] width 196 height 21
click at [313, 86] on input "input" at bounding box center [316, 88] width 196 height 21
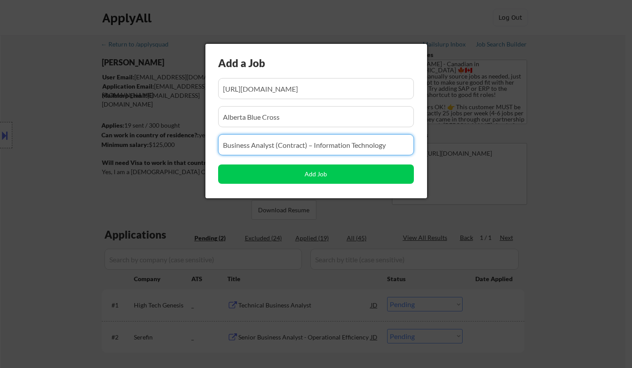
click at [307, 147] on input "input" at bounding box center [316, 144] width 196 height 21
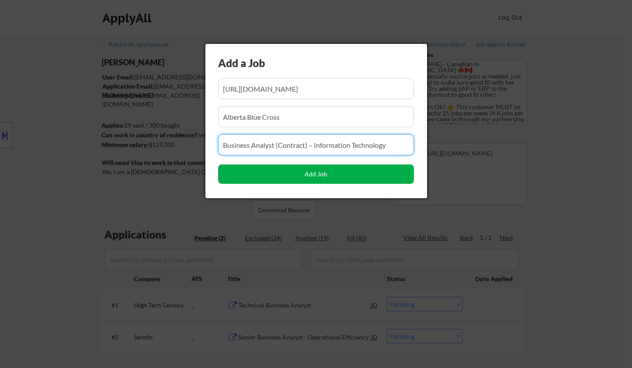
click at [319, 176] on button "Add Job" at bounding box center [316, 174] width 196 height 19
select select ""pending""
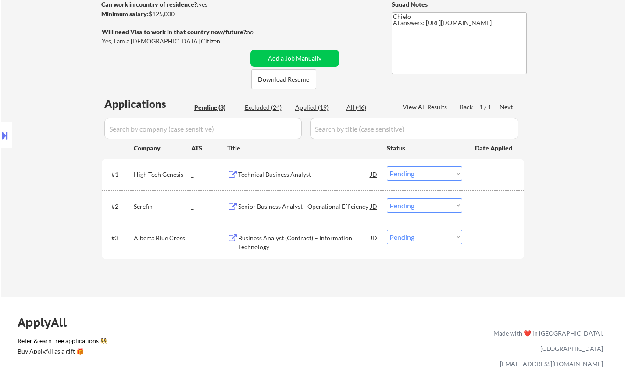
scroll to position [132, 0]
